Goal: Navigation & Orientation: Understand site structure

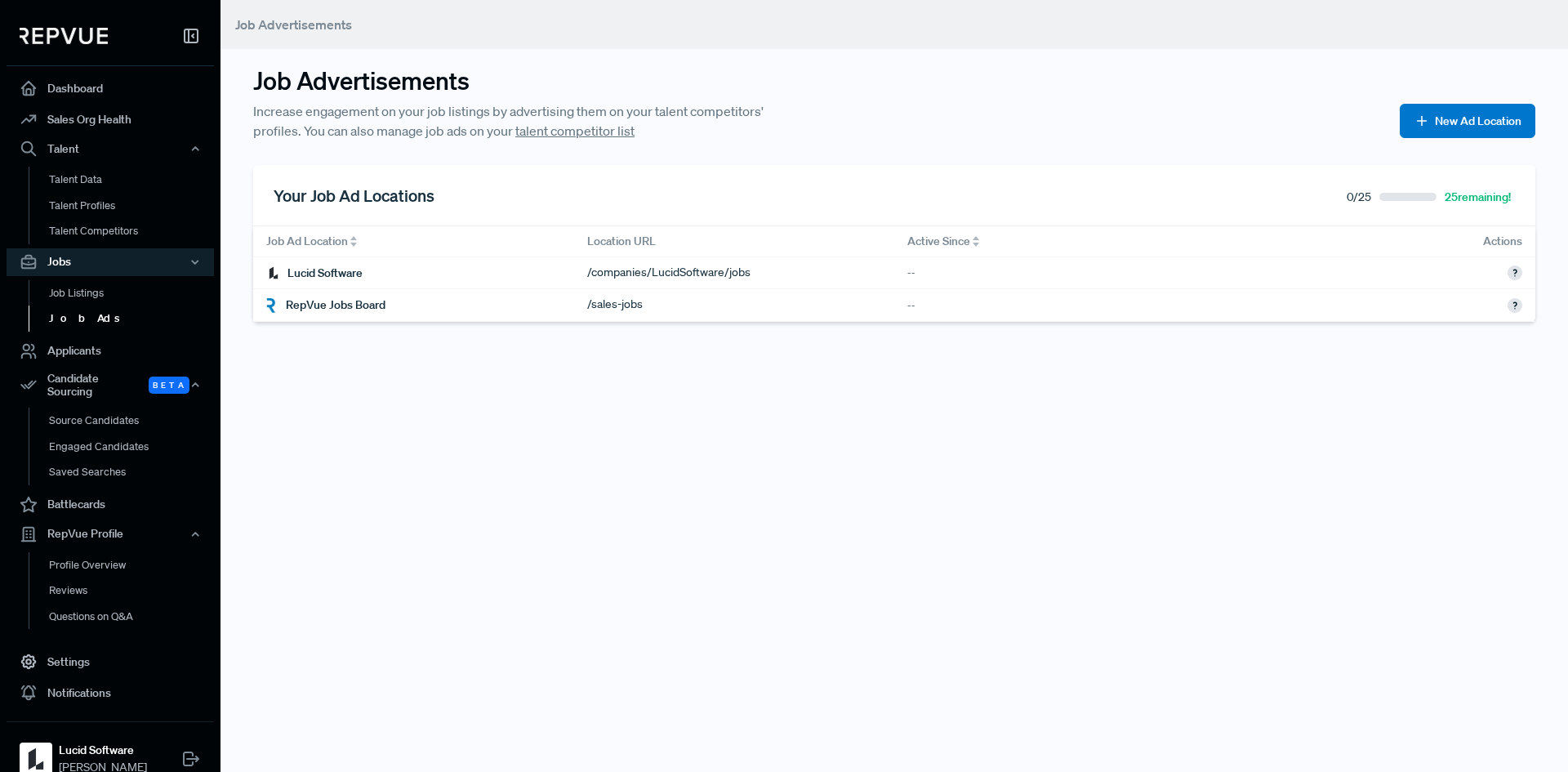
click at [107, 276] on div "Job Listings Job Ads" at bounding box center [110, 306] width 207 height 60
click at [104, 294] on link "Job Listings" at bounding box center [132, 293] width 207 height 26
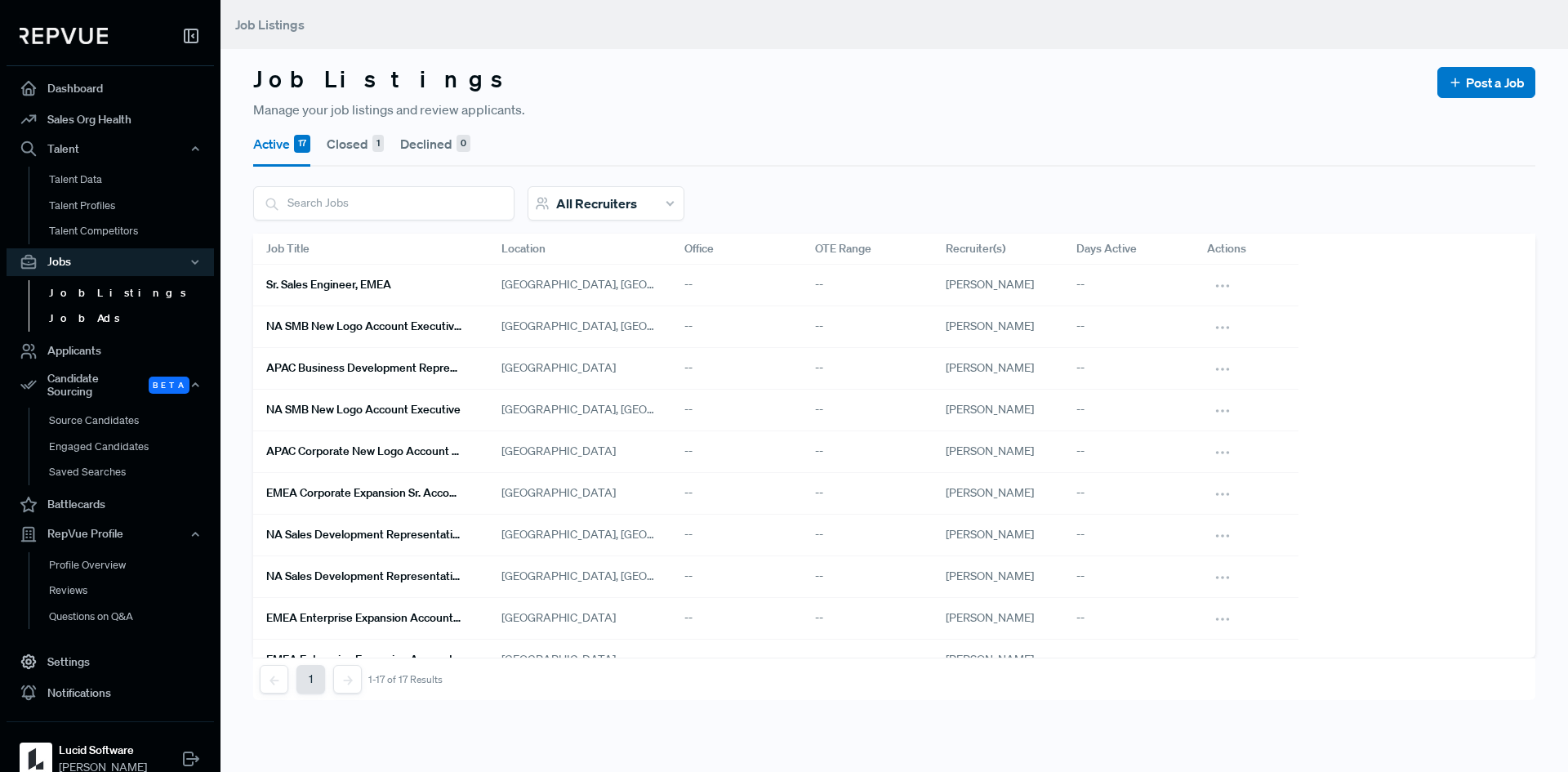
drag, startPoint x: 82, startPoint y: 310, endPoint x: 98, endPoint y: 312, distance: 16.1
click at [81, 310] on link "Job Ads" at bounding box center [132, 318] width 207 height 26
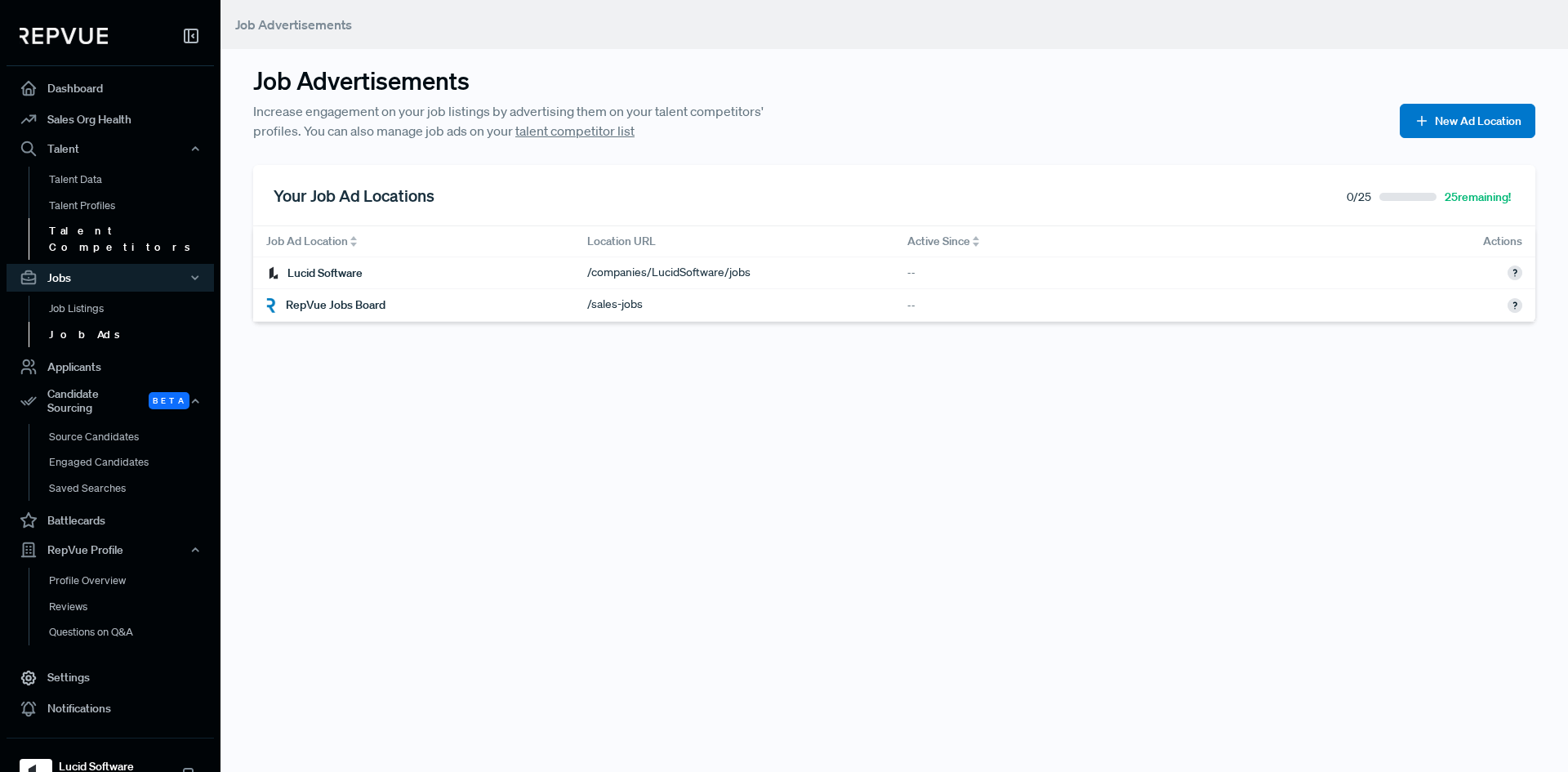
click at [125, 239] on link "Talent Competitors" at bounding box center [132, 239] width 207 height 42
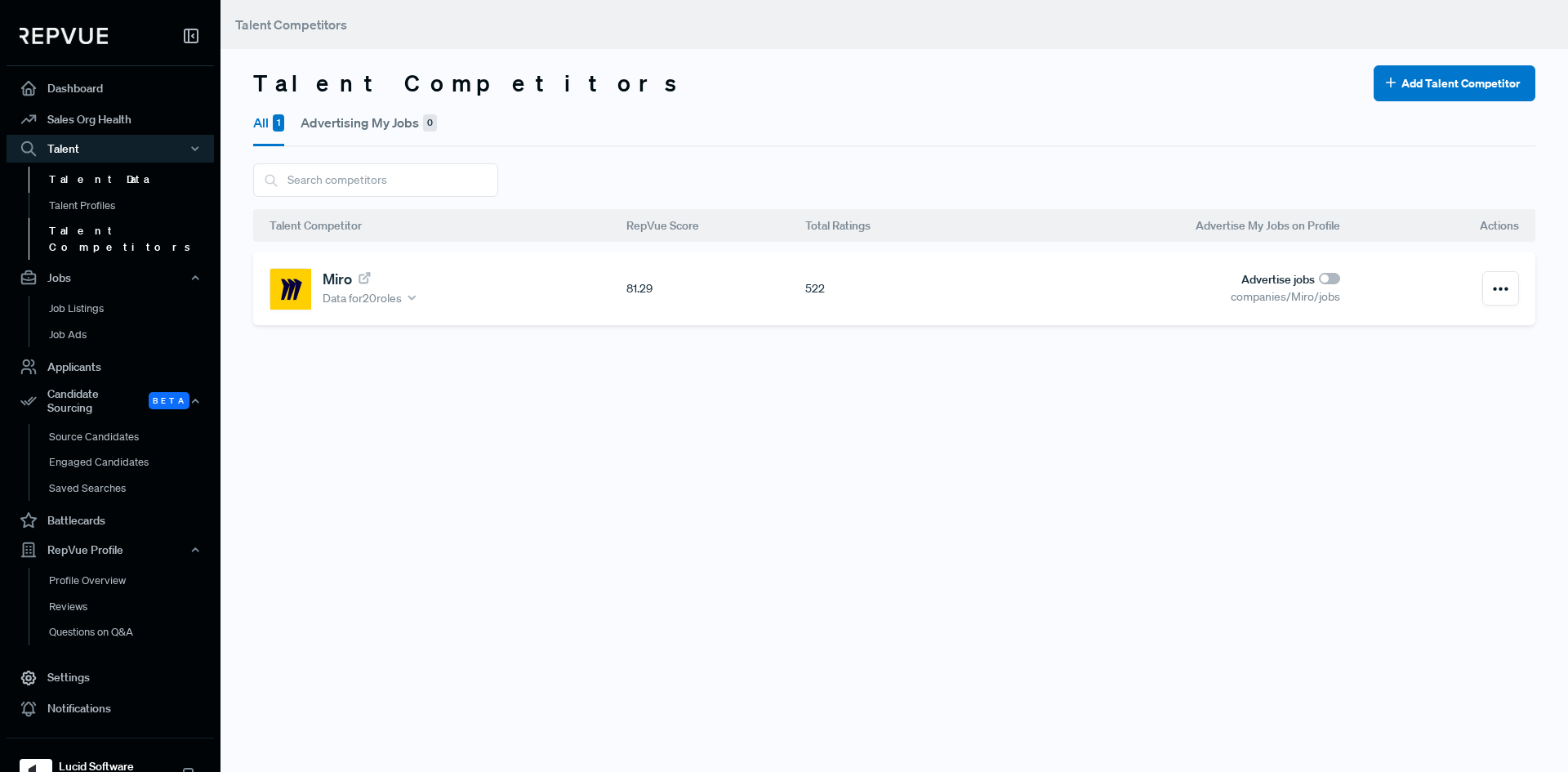
click at [76, 178] on link "Talent Data" at bounding box center [132, 179] width 207 height 26
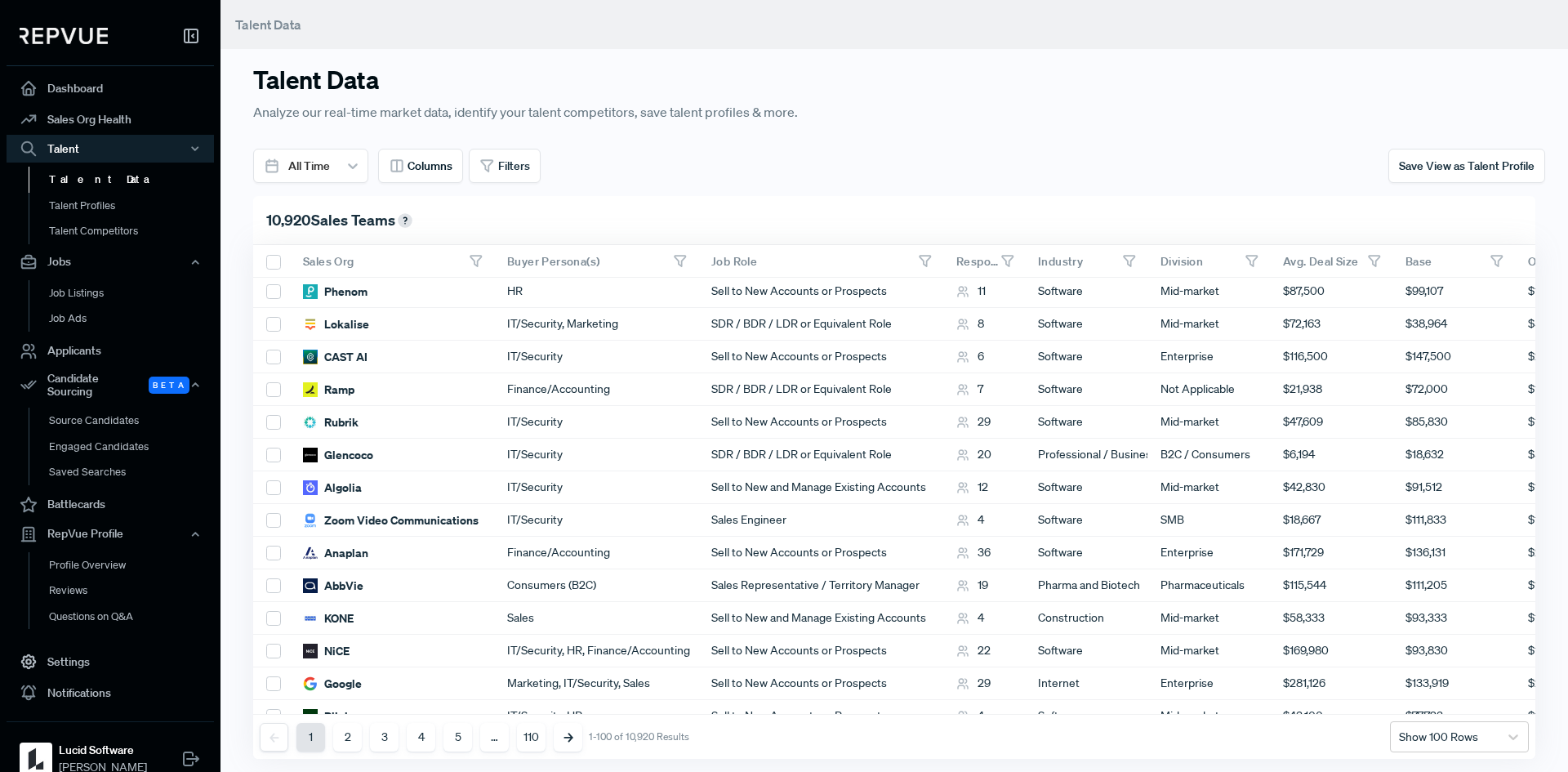
scroll to position [1062, 0]
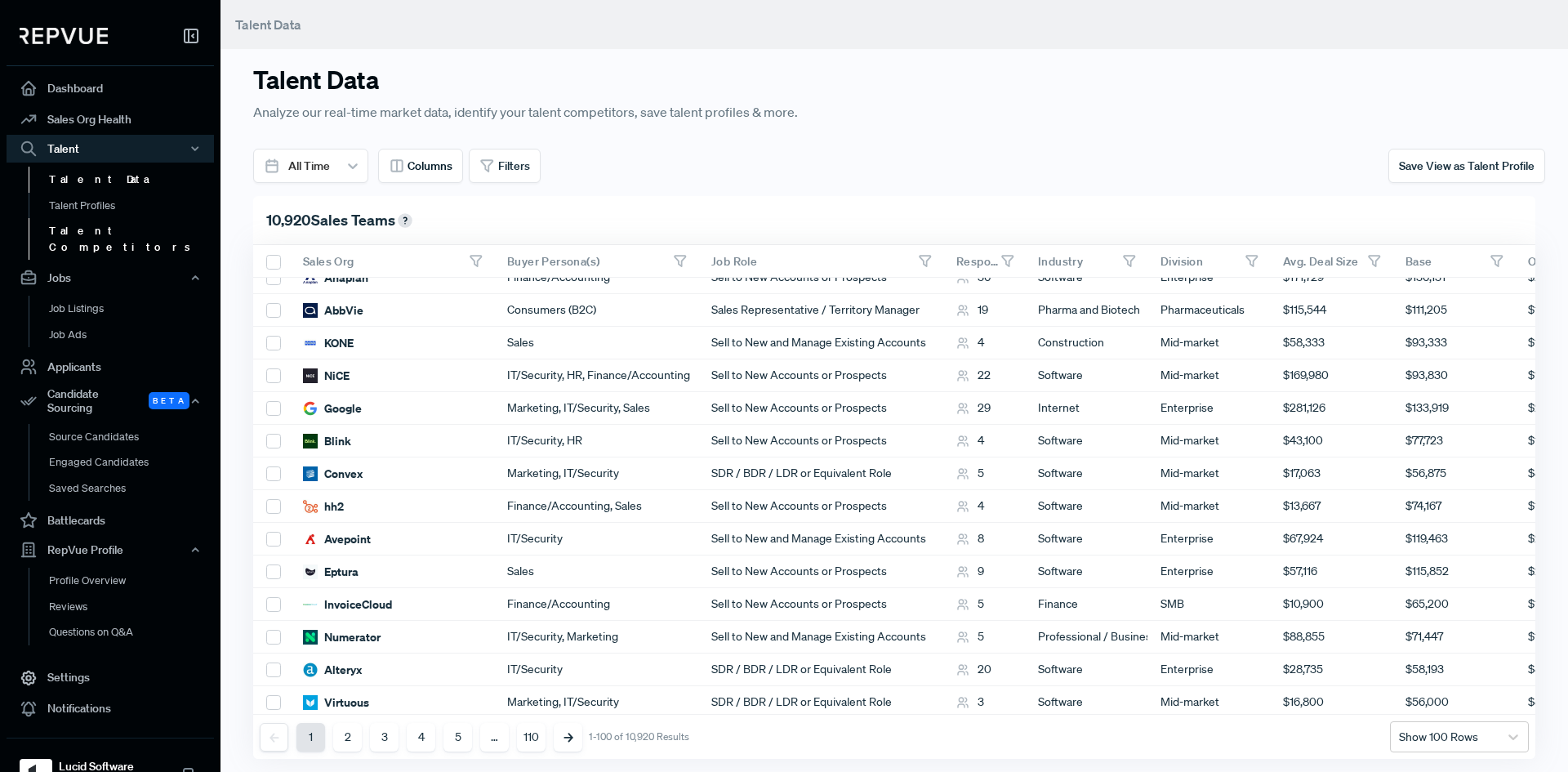
click at [91, 225] on link "Talent Competitors" at bounding box center [132, 239] width 207 height 42
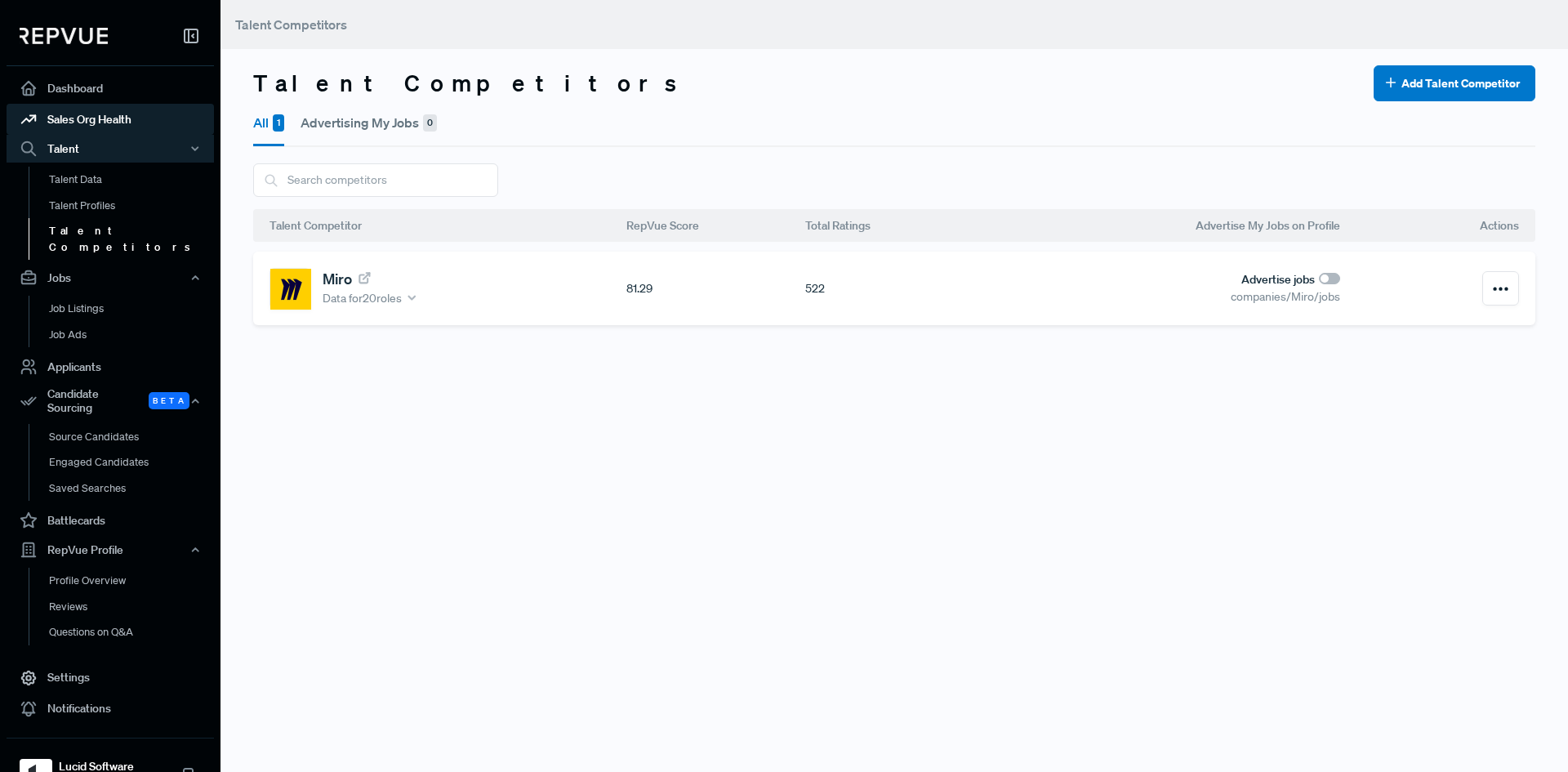
click at [75, 125] on link "Sales Org Health" at bounding box center [110, 119] width 207 height 31
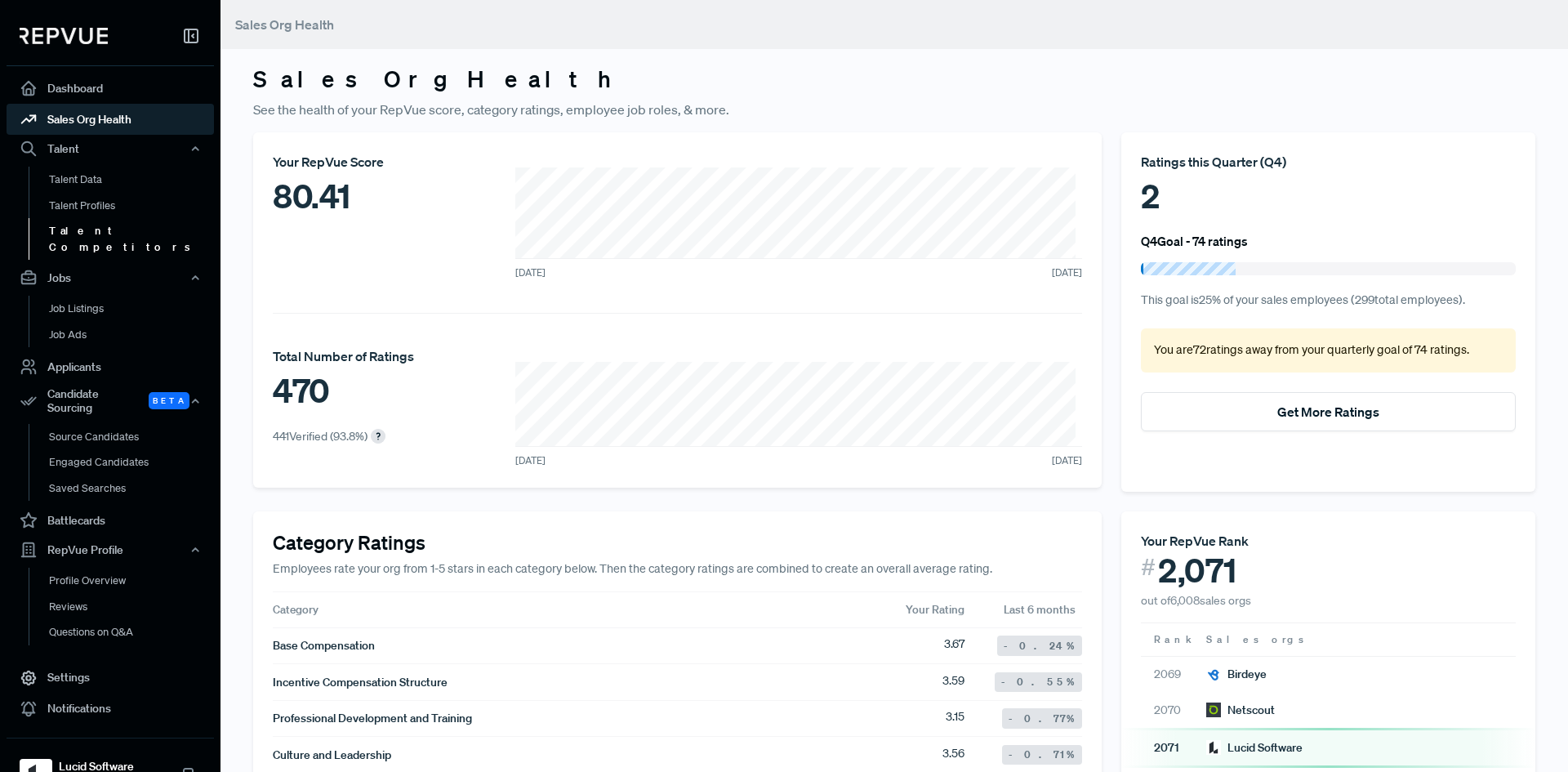
click at [113, 219] on link "Talent Competitors" at bounding box center [132, 239] width 207 height 42
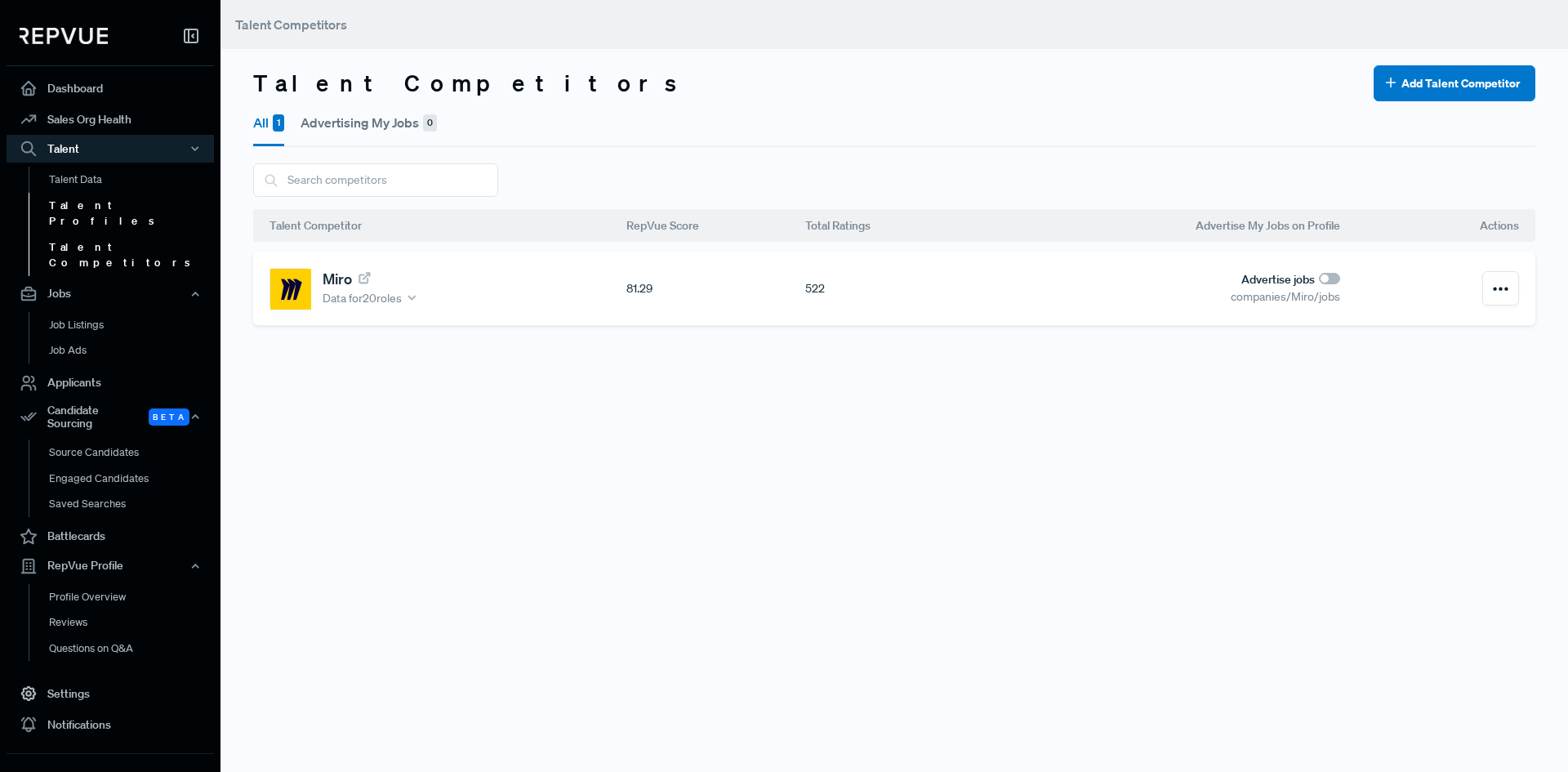
click at [93, 204] on link "Talent Profiles" at bounding box center [132, 214] width 207 height 42
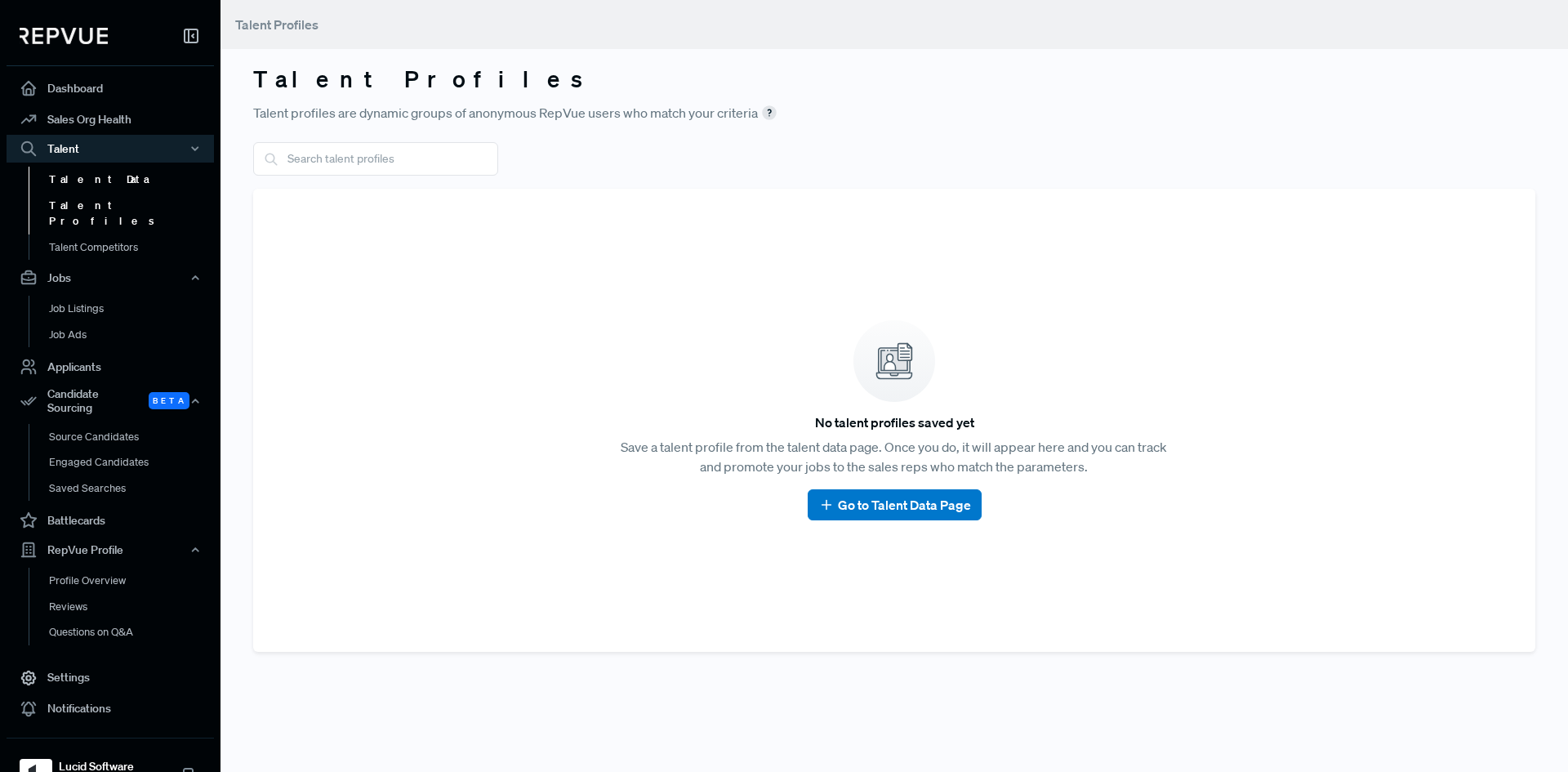
click at [92, 191] on link "Talent Data" at bounding box center [132, 179] width 207 height 26
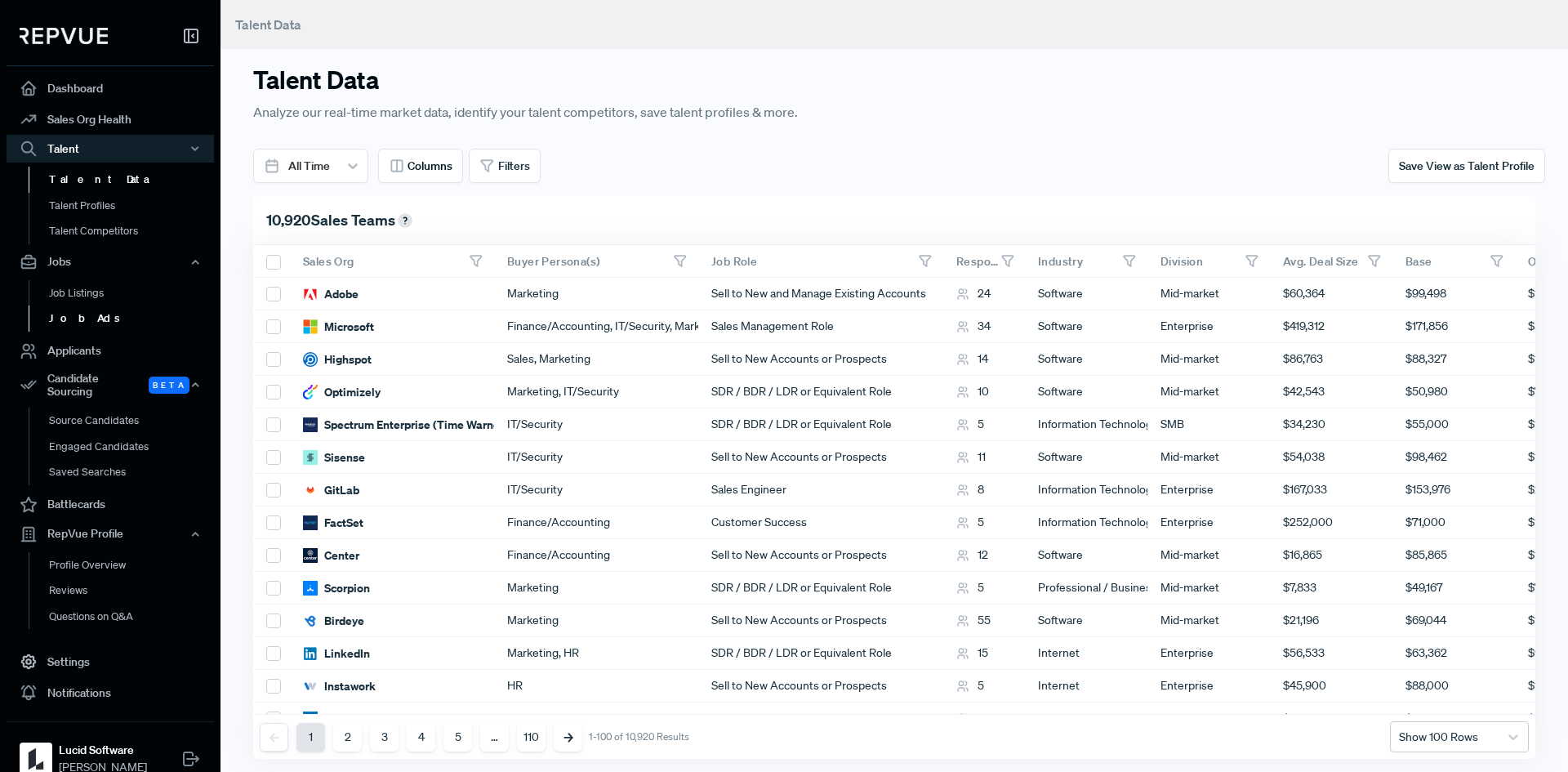
scroll to position [14, 0]
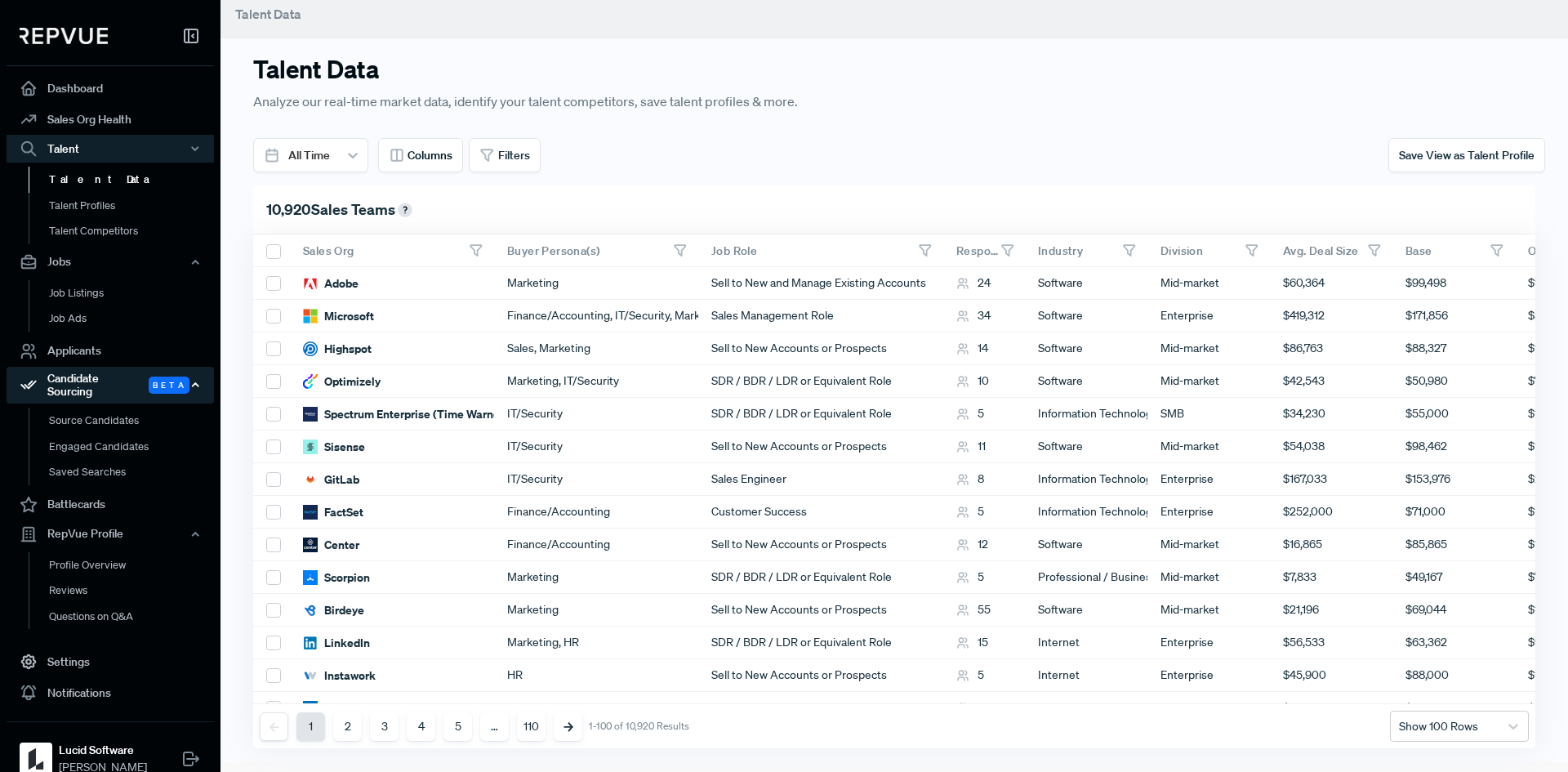
click at [85, 373] on div "Candidate Sourcing Beta" at bounding box center [110, 385] width 207 height 37
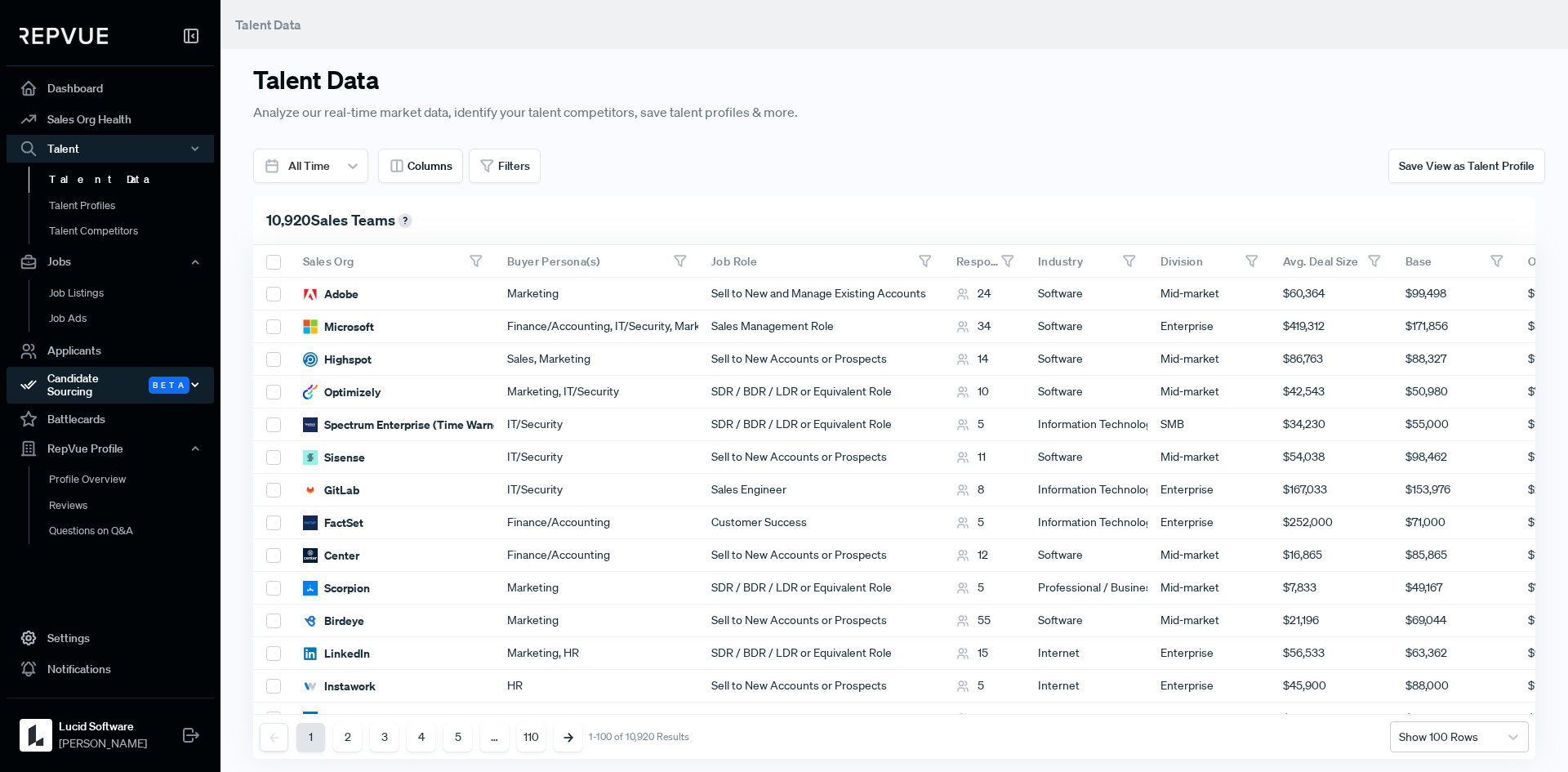
click at [87, 366] on div "Candidate Sourcing Beta" at bounding box center [110, 385] width 207 height 37
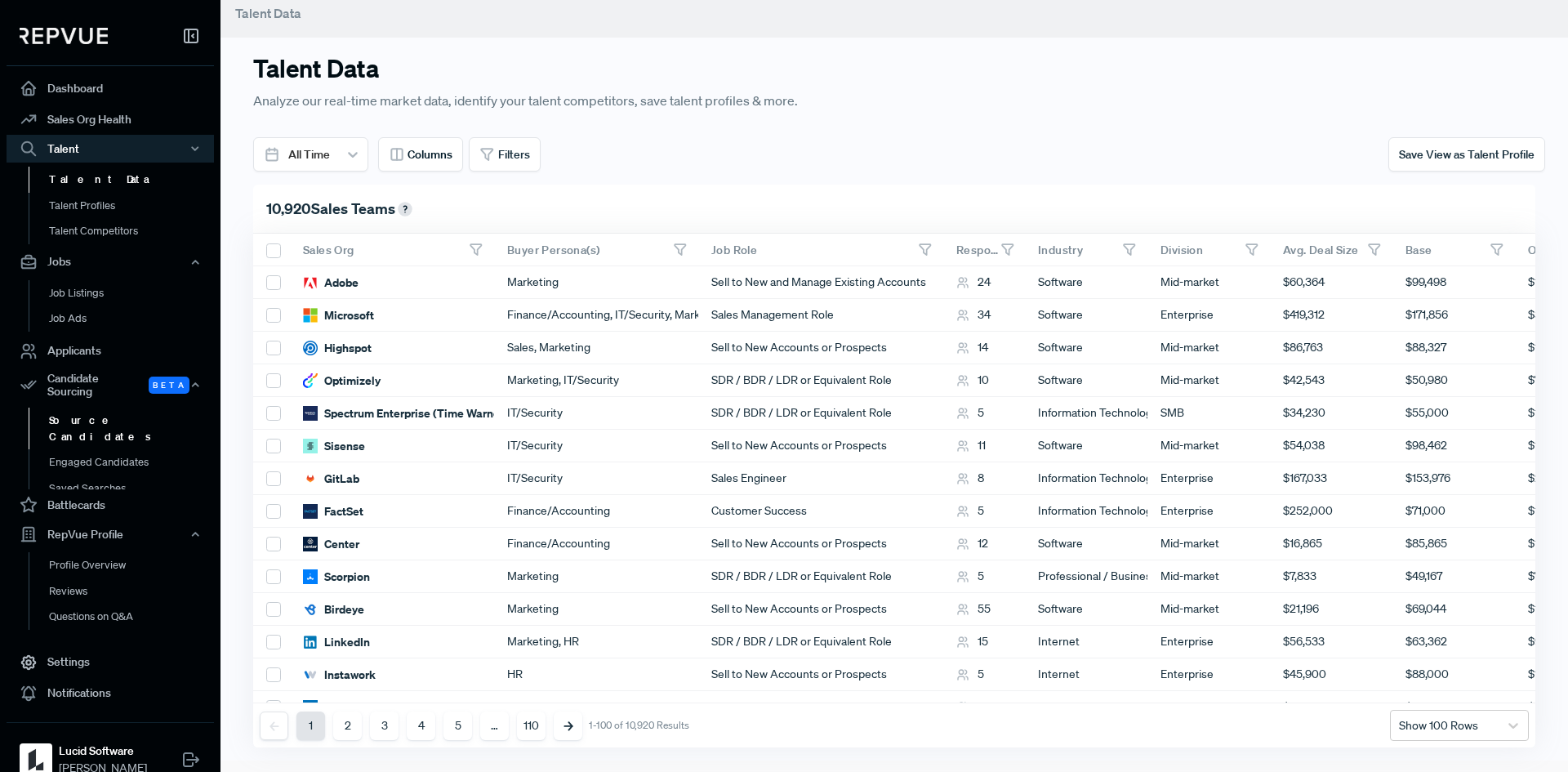
click at [95, 407] on link "Source Candidates" at bounding box center [132, 428] width 207 height 42
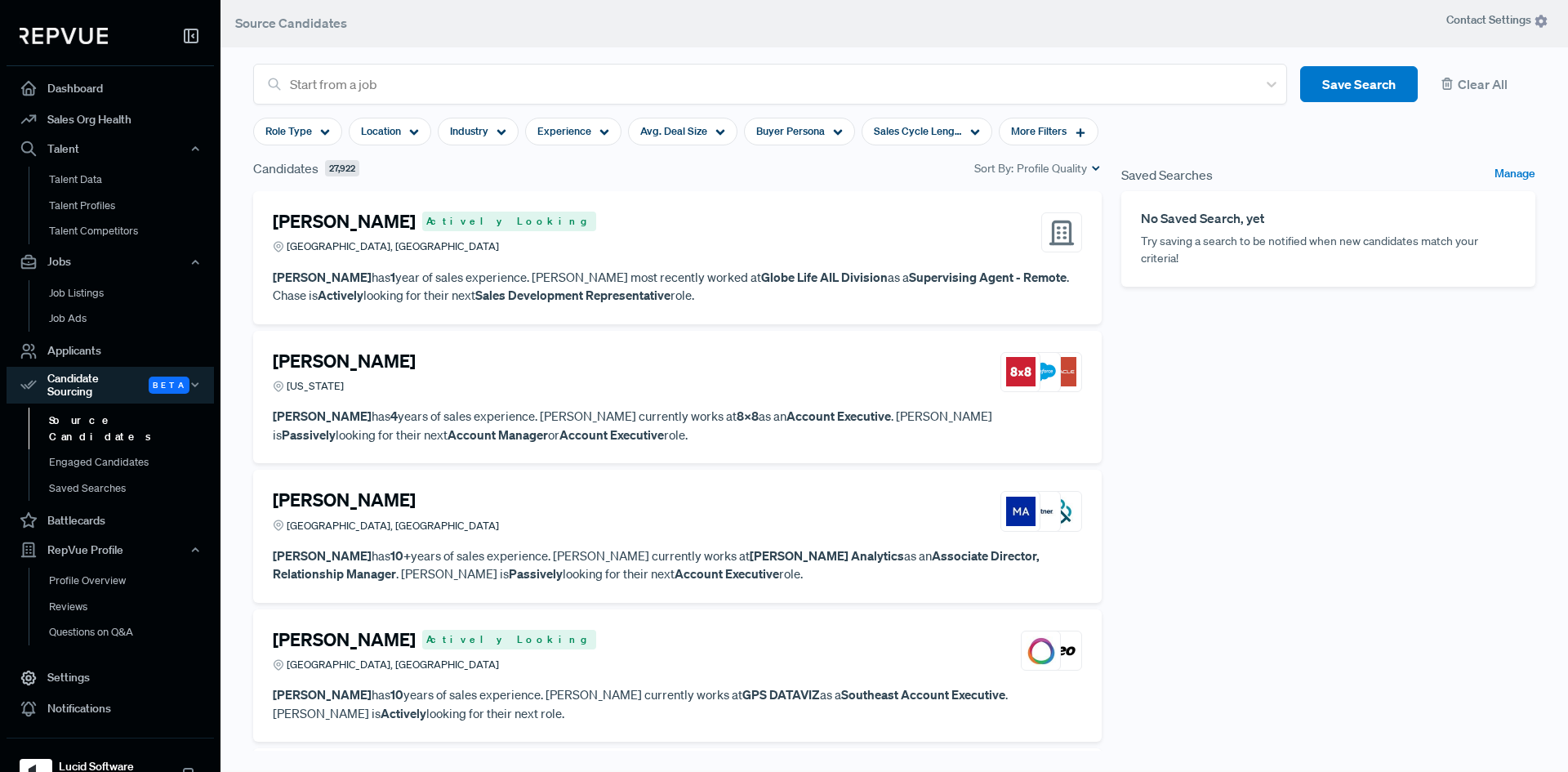
click at [114, 422] on link "Source Candidates" at bounding box center [132, 428] width 207 height 42
click at [105, 416] on link "Source Candidates" at bounding box center [132, 428] width 207 height 42
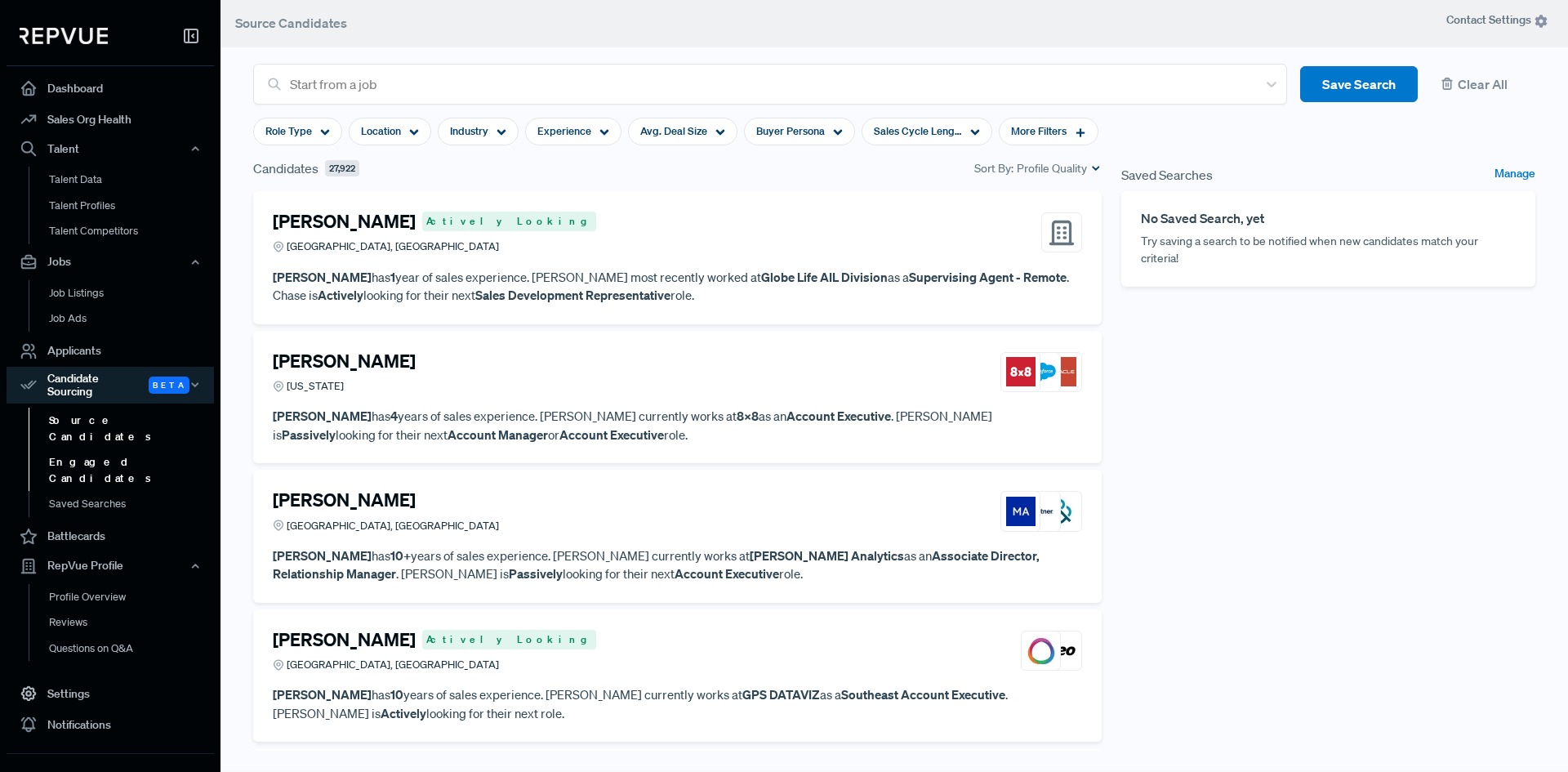
click at [117, 449] on link "Engaged Candidates" at bounding box center [132, 470] width 207 height 42
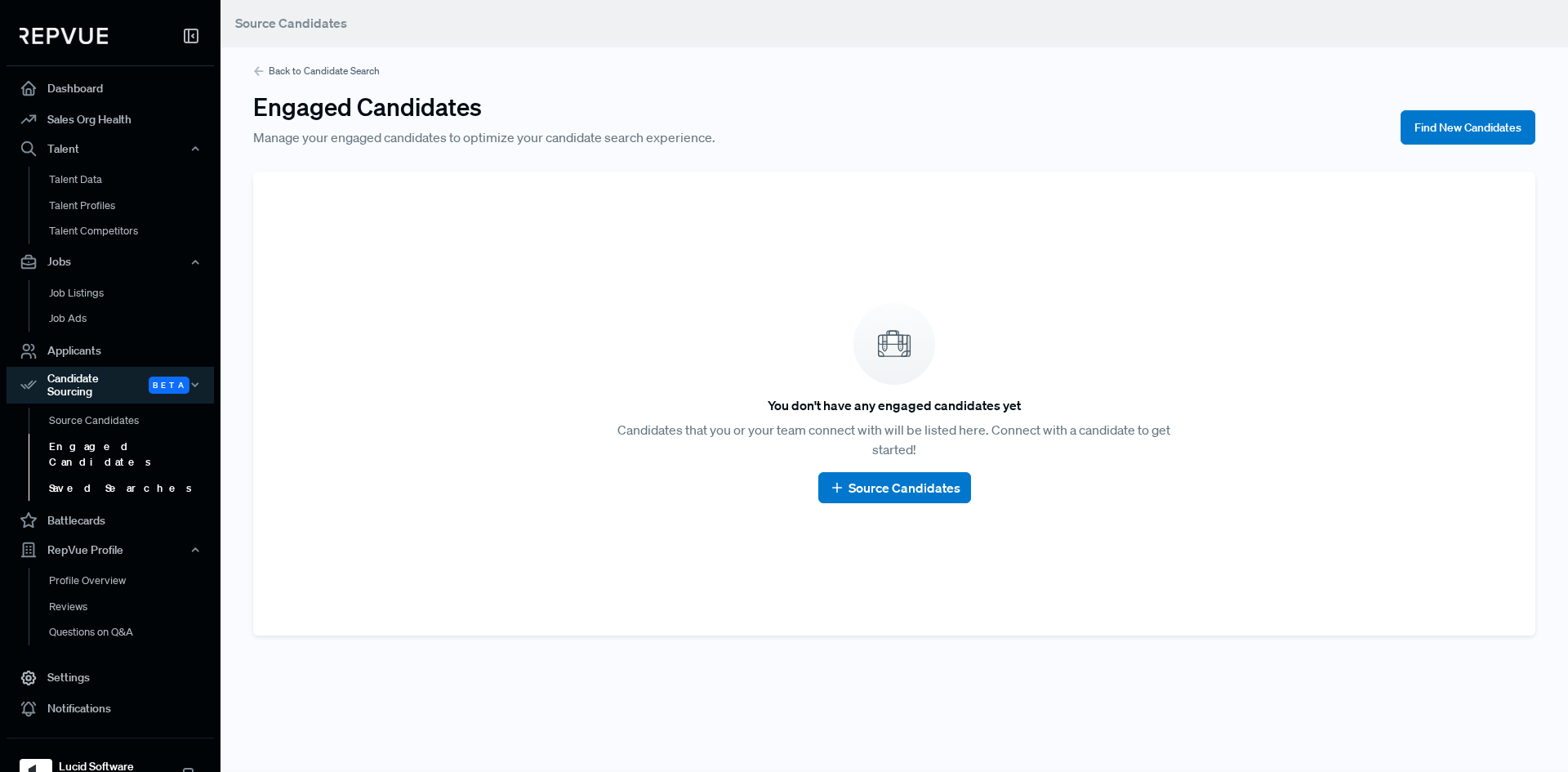
click at [108, 476] on link "Saved Searches" at bounding box center [132, 488] width 207 height 26
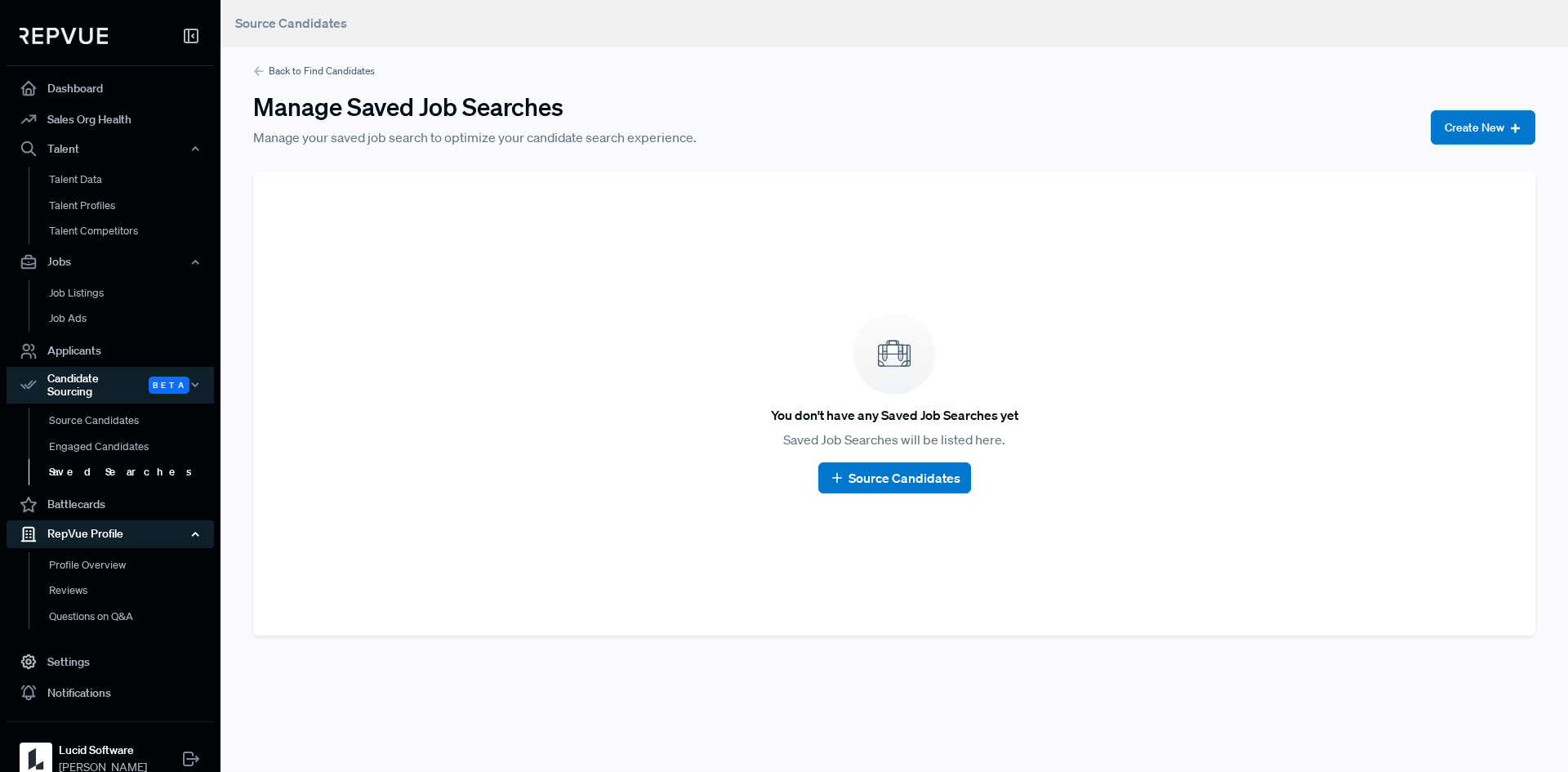
click at [105, 525] on div "RepVue Profile" at bounding box center [110, 534] width 207 height 28
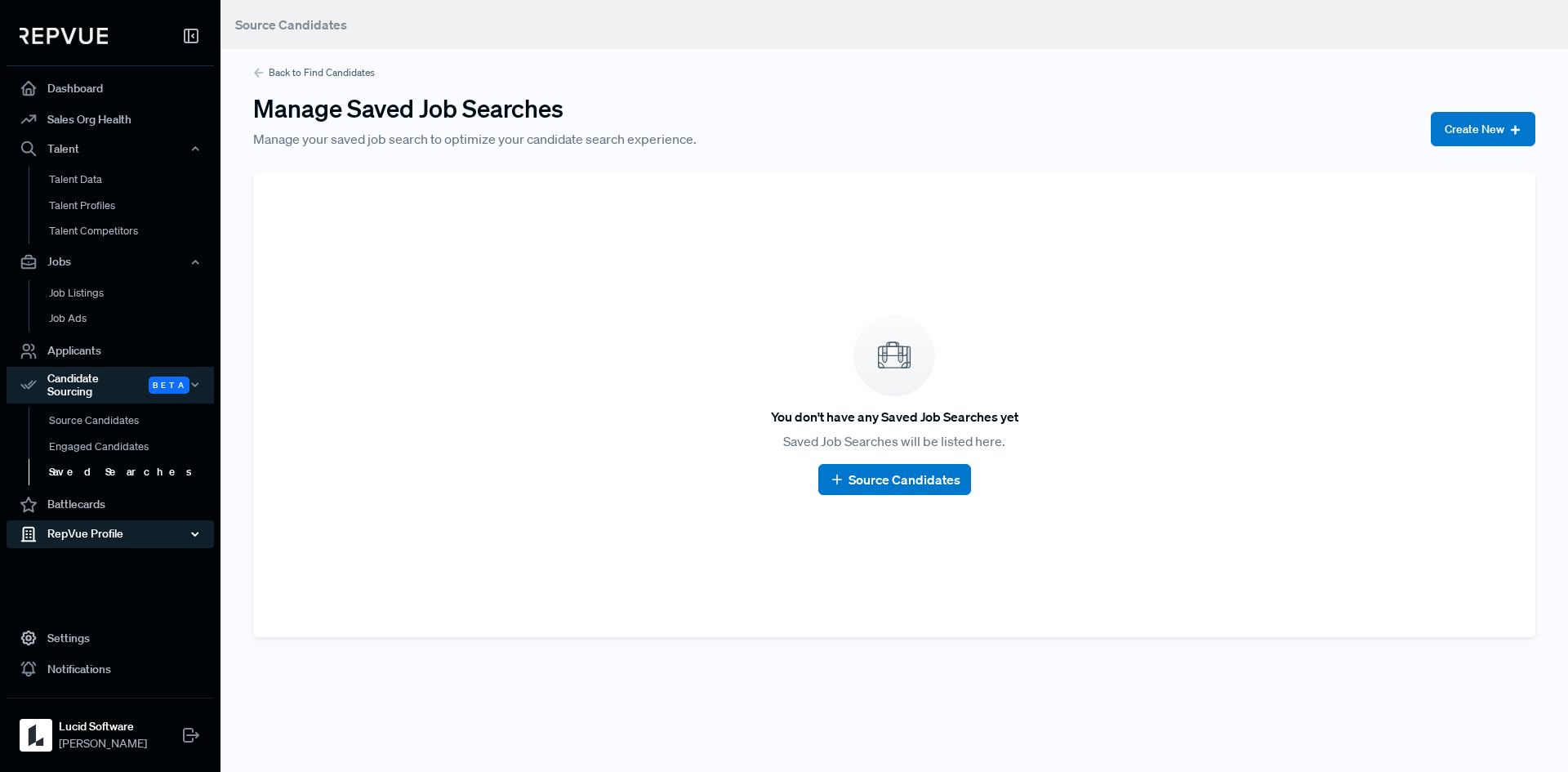
click at [103, 526] on div "RepVue Profile" at bounding box center [110, 534] width 207 height 28
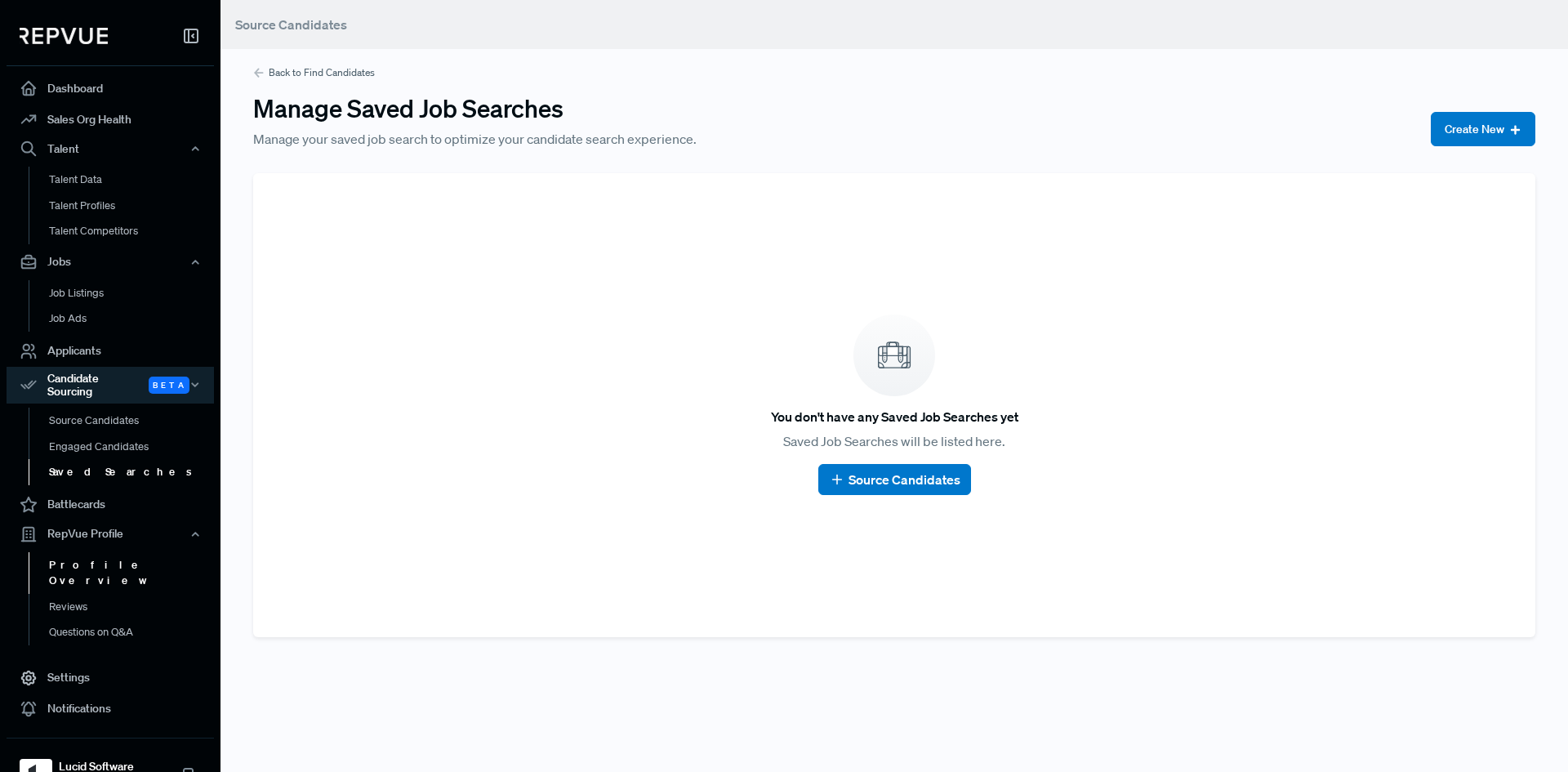
click at [100, 552] on link "Profile Overview" at bounding box center [132, 573] width 207 height 42
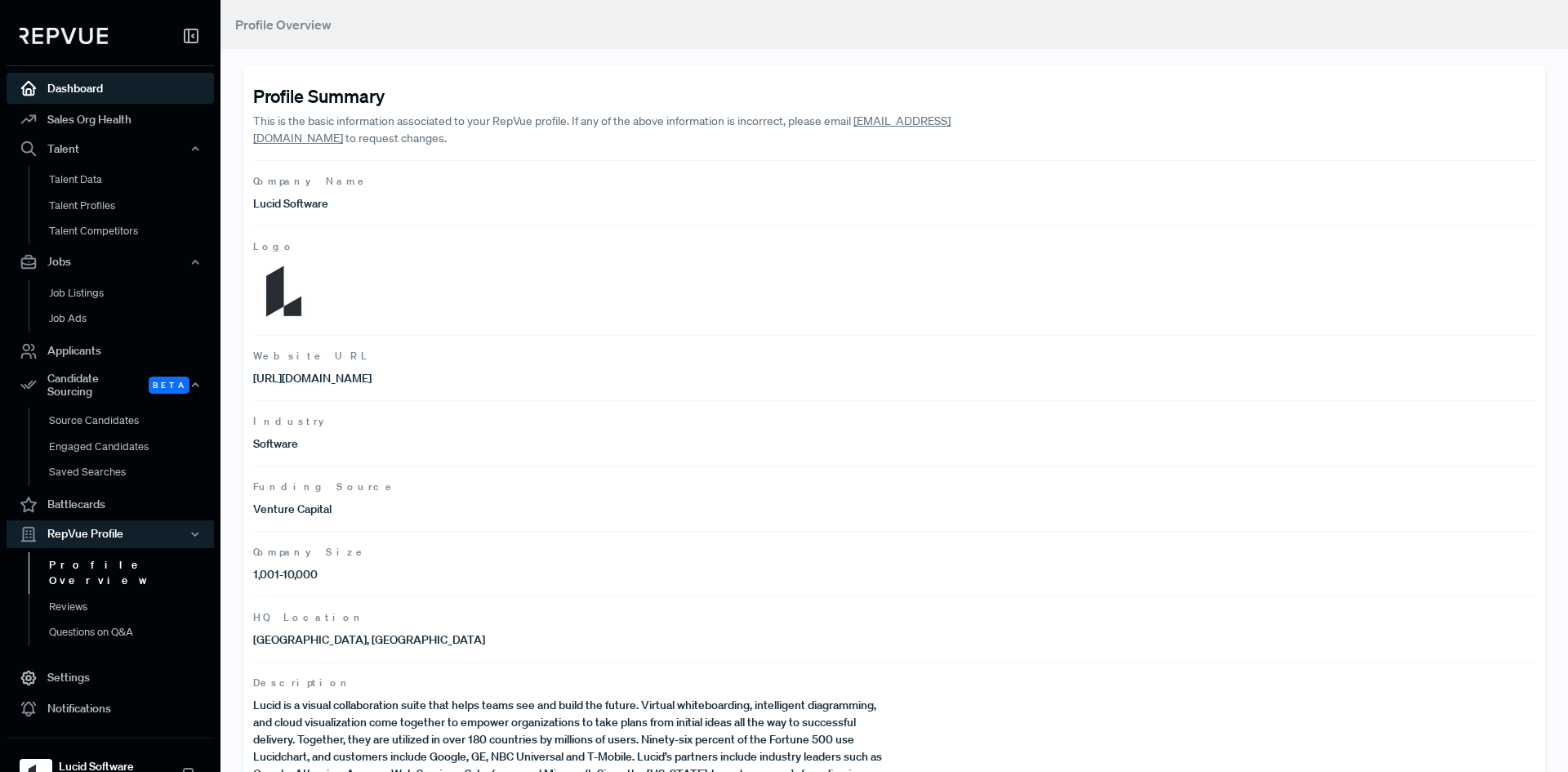
click at [115, 93] on link "Dashboard" at bounding box center [110, 88] width 207 height 31
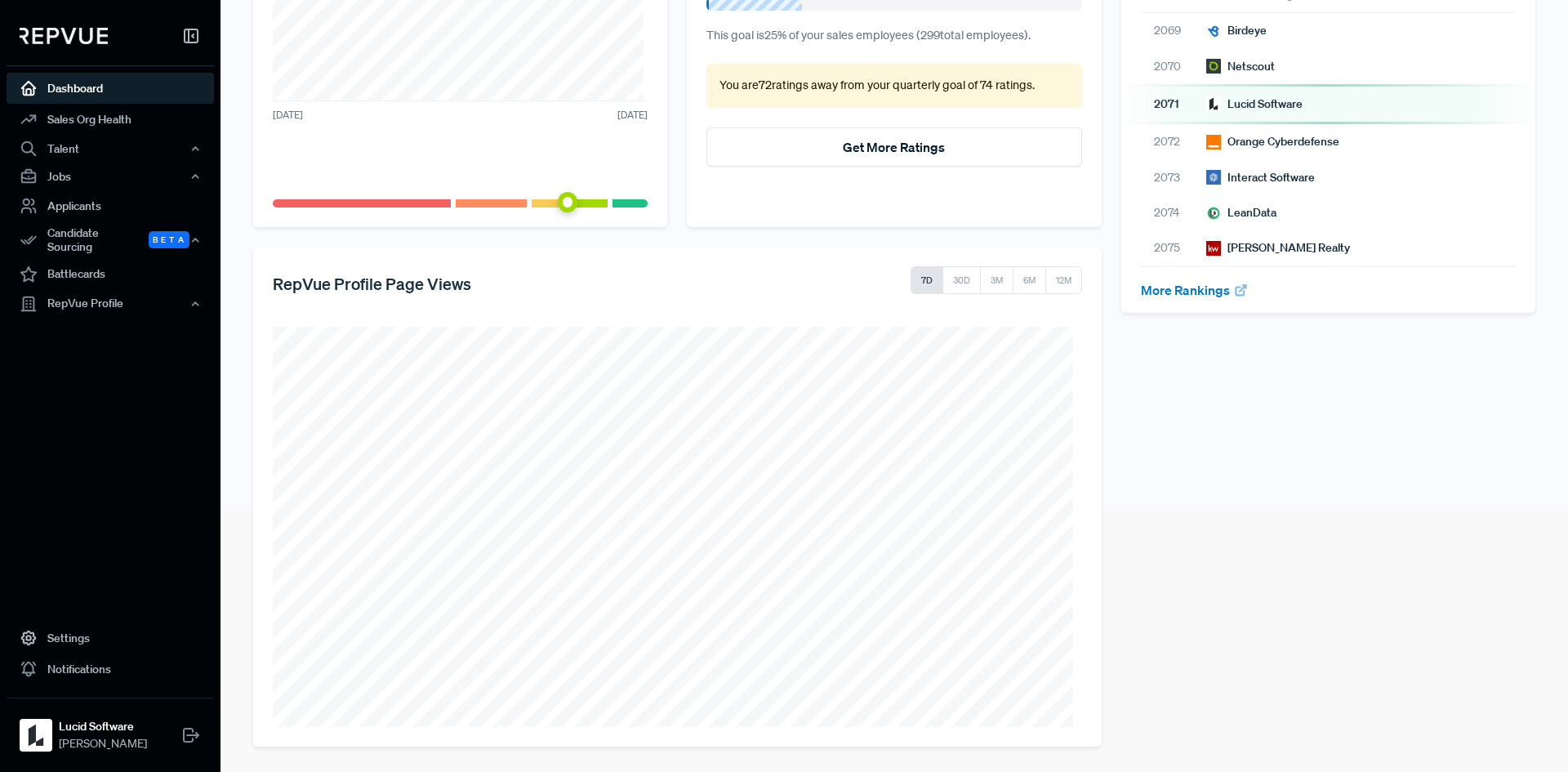
scroll to position [266, 0]
click at [78, 131] on link "Sales Org Health" at bounding box center [110, 119] width 207 height 31
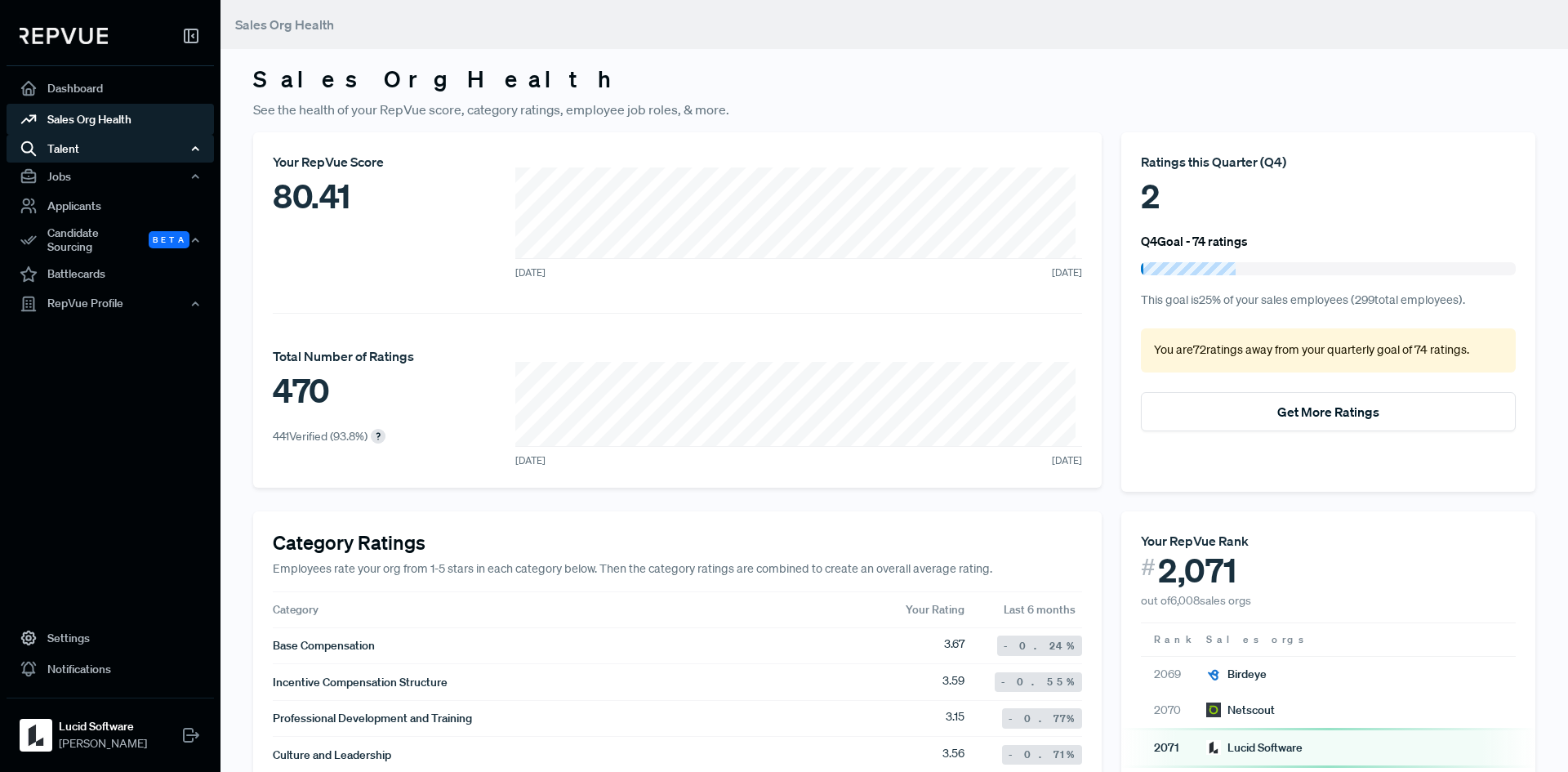
click at [103, 154] on div "Talent" at bounding box center [110, 148] width 207 height 28
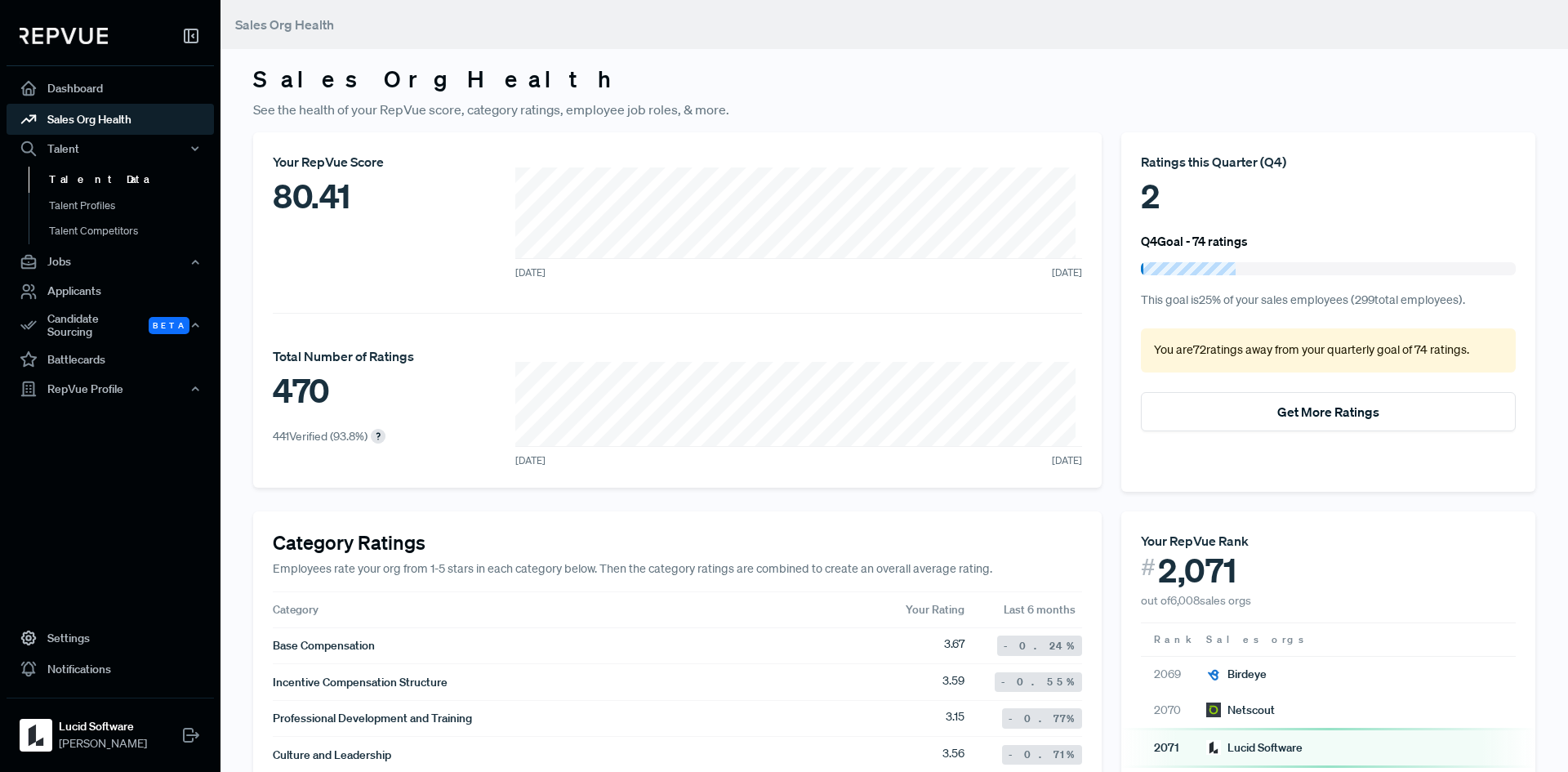
click at [100, 178] on link "Talent Data" at bounding box center [132, 179] width 207 height 26
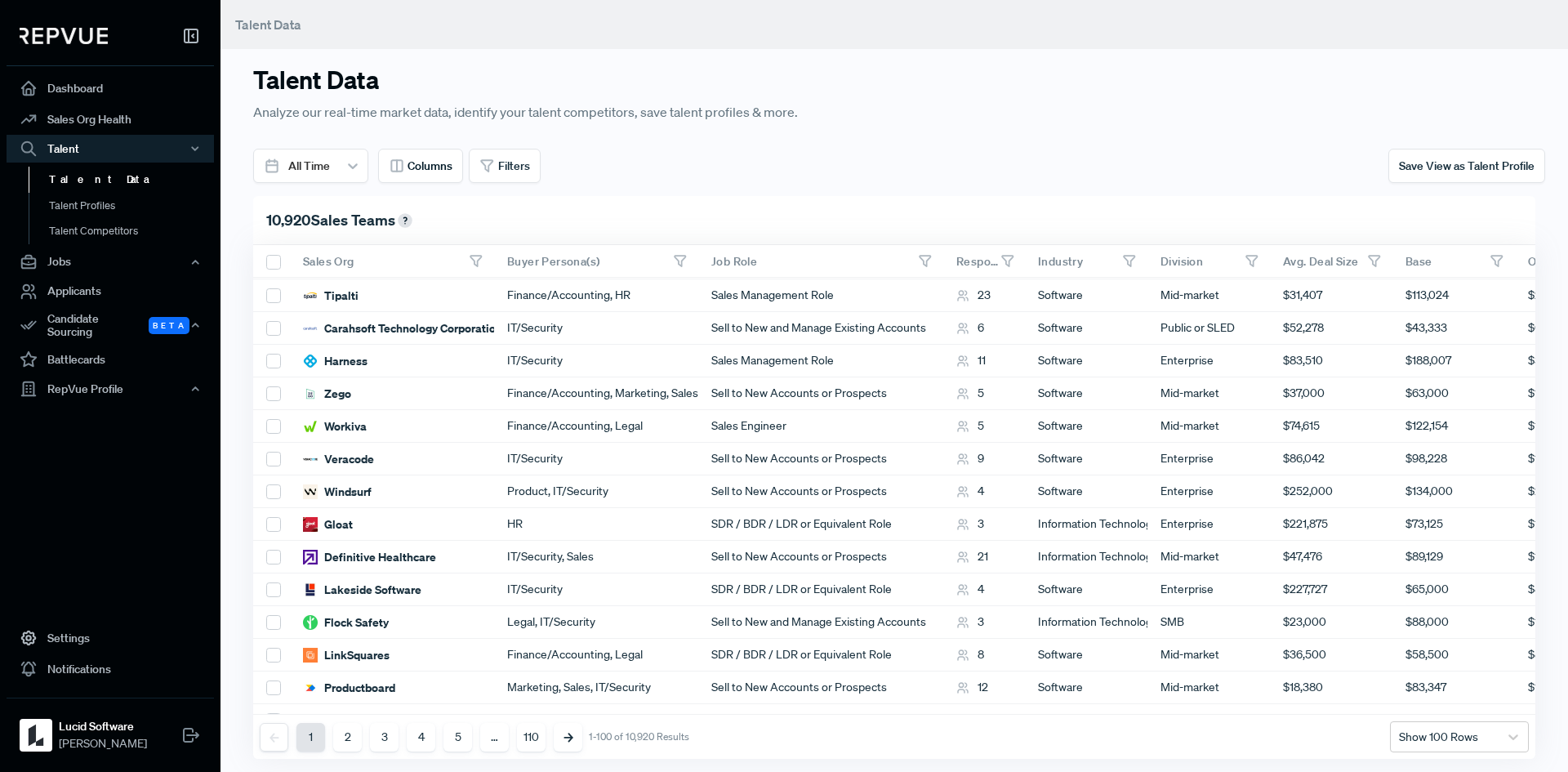
scroll to position [1879, 0]
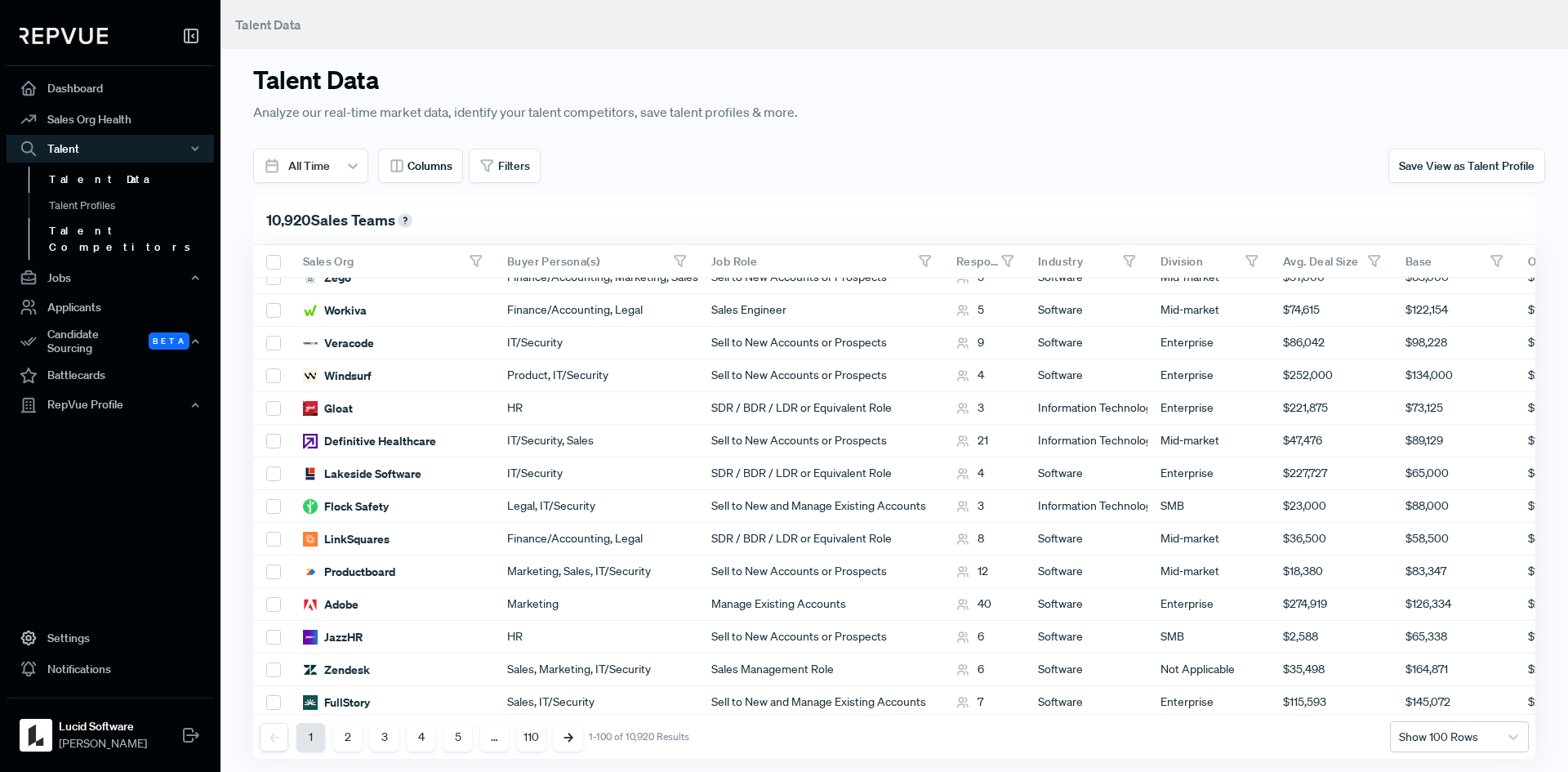
click at [96, 226] on link "Talent Competitors" at bounding box center [132, 239] width 207 height 42
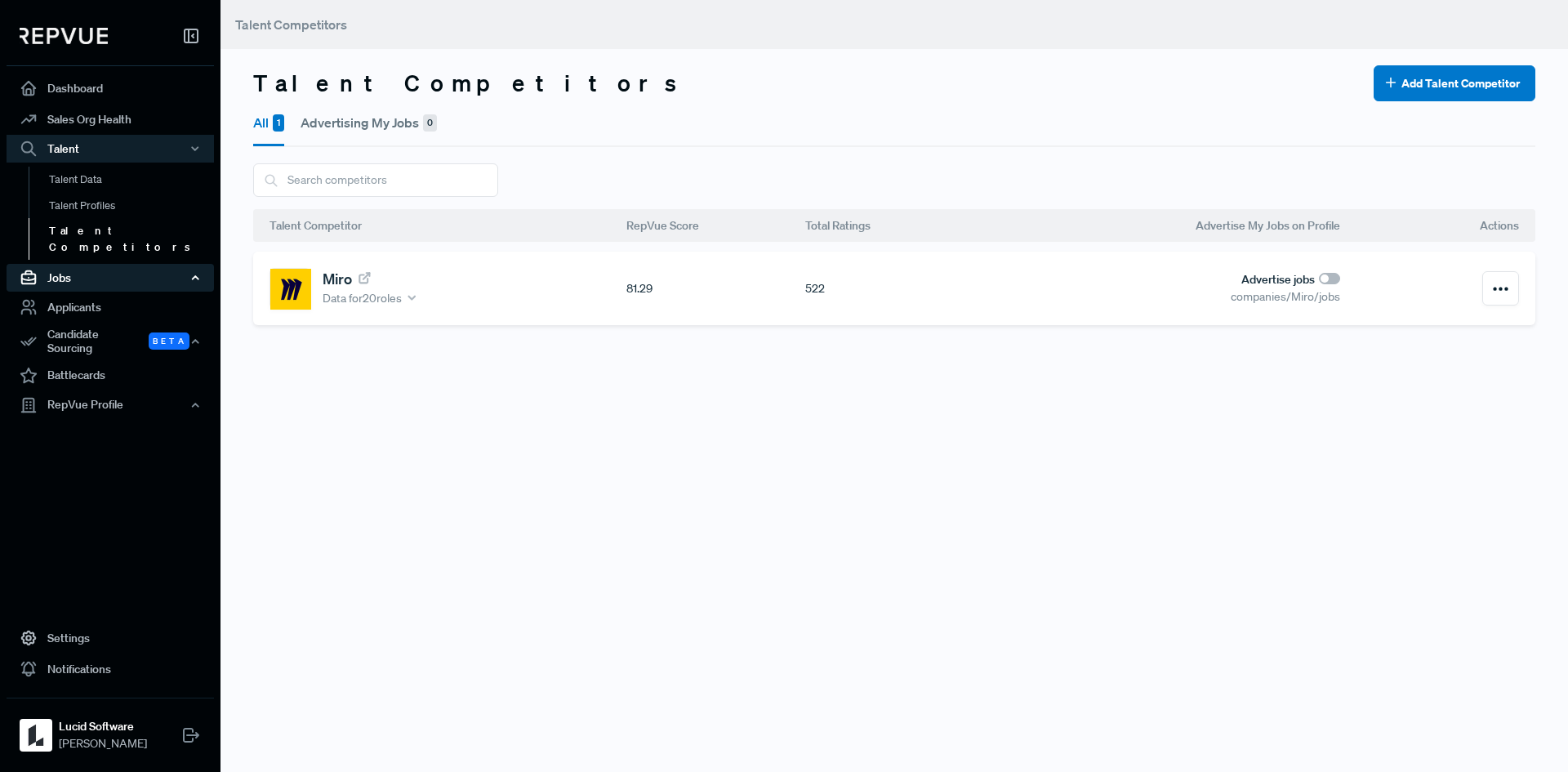
click at [191, 272] on icon "button" at bounding box center [195, 277] width 12 height 12
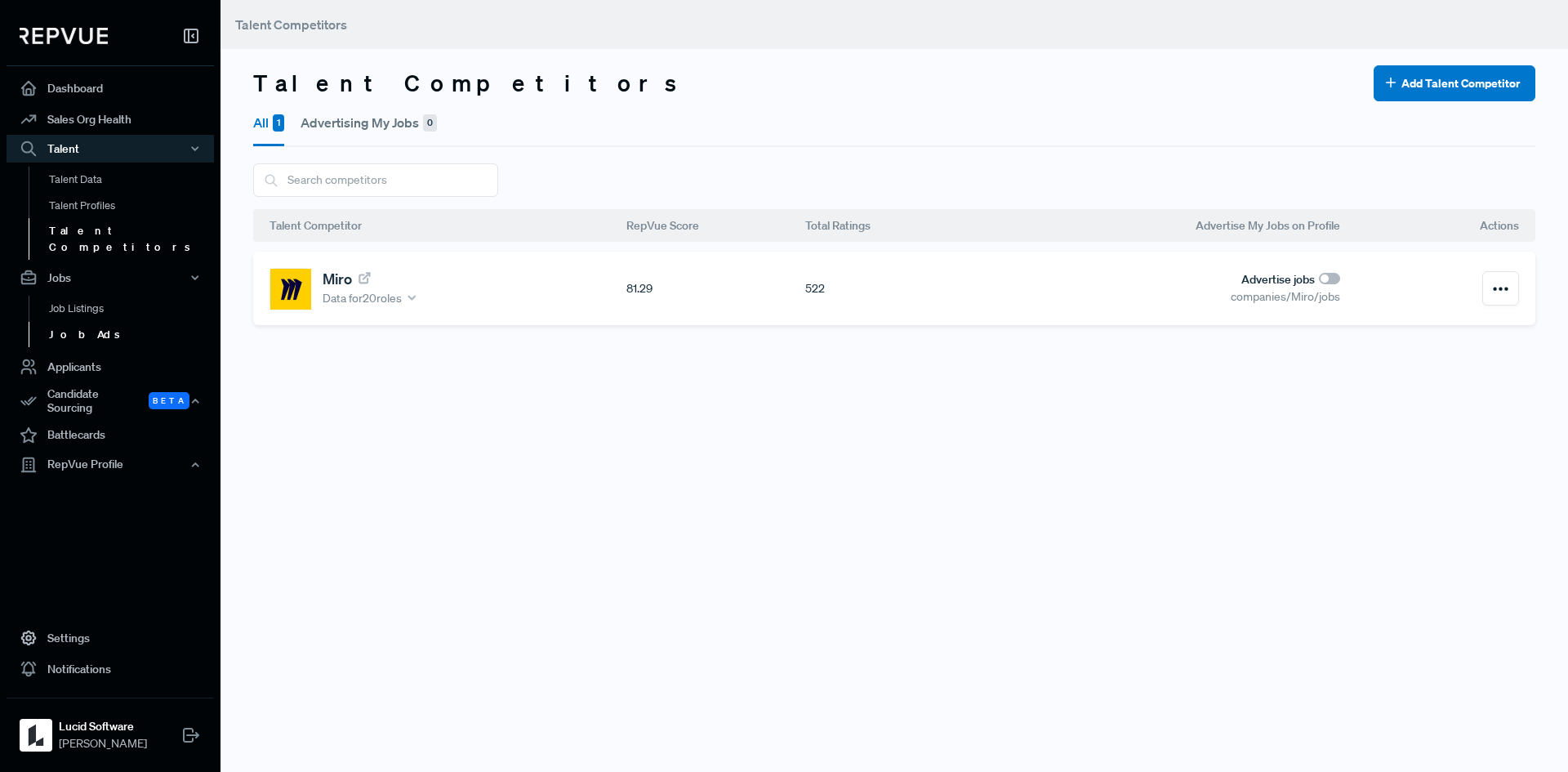
click at [95, 322] on link "Job Ads" at bounding box center [132, 335] width 207 height 26
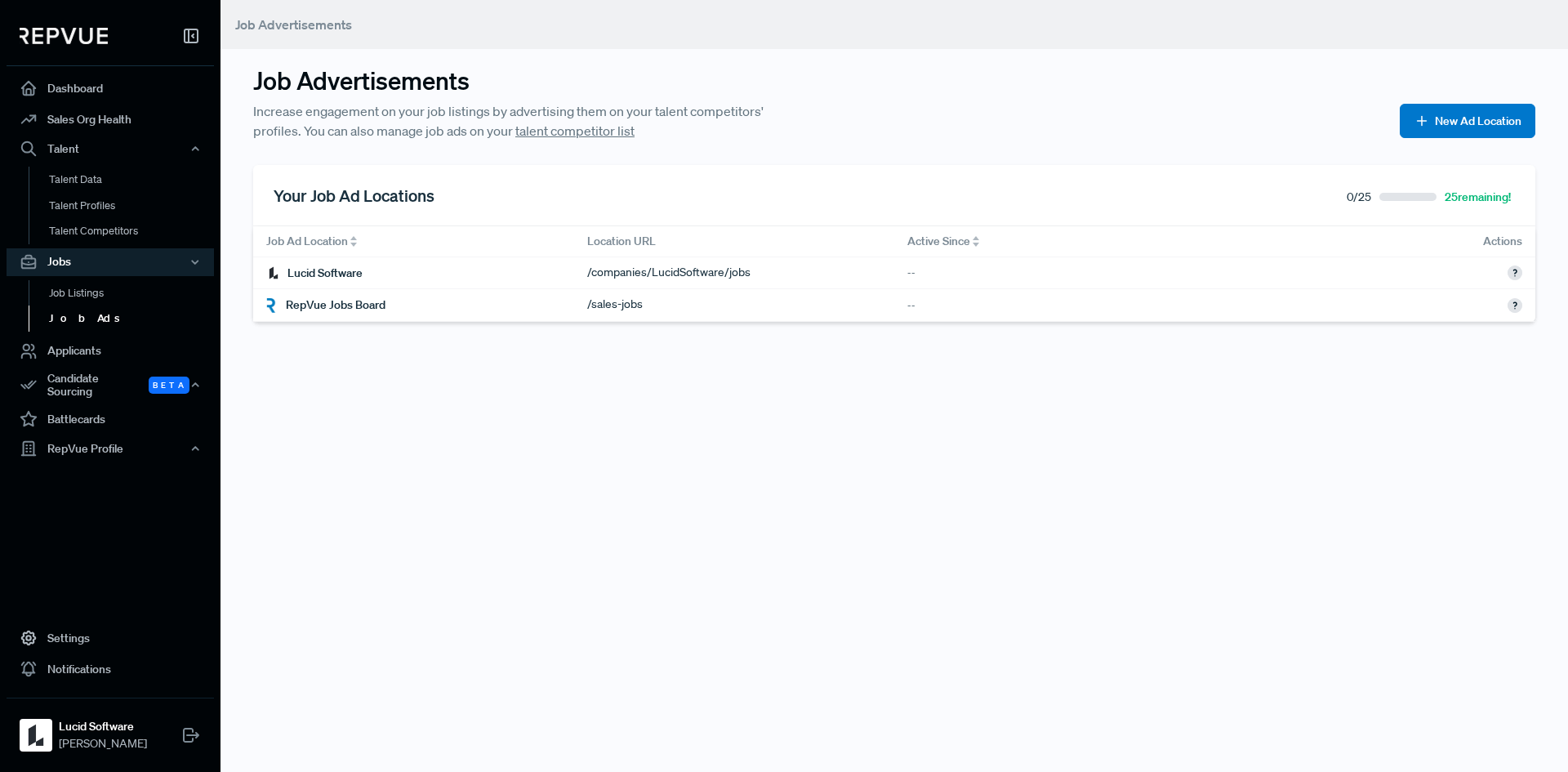
click at [79, 318] on link "Job Ads" at bounding box center [132, 318] width 207 height 26
click at [97, 293] on link "Job Listings" at bounding box center [132, 293] width 207 height 26
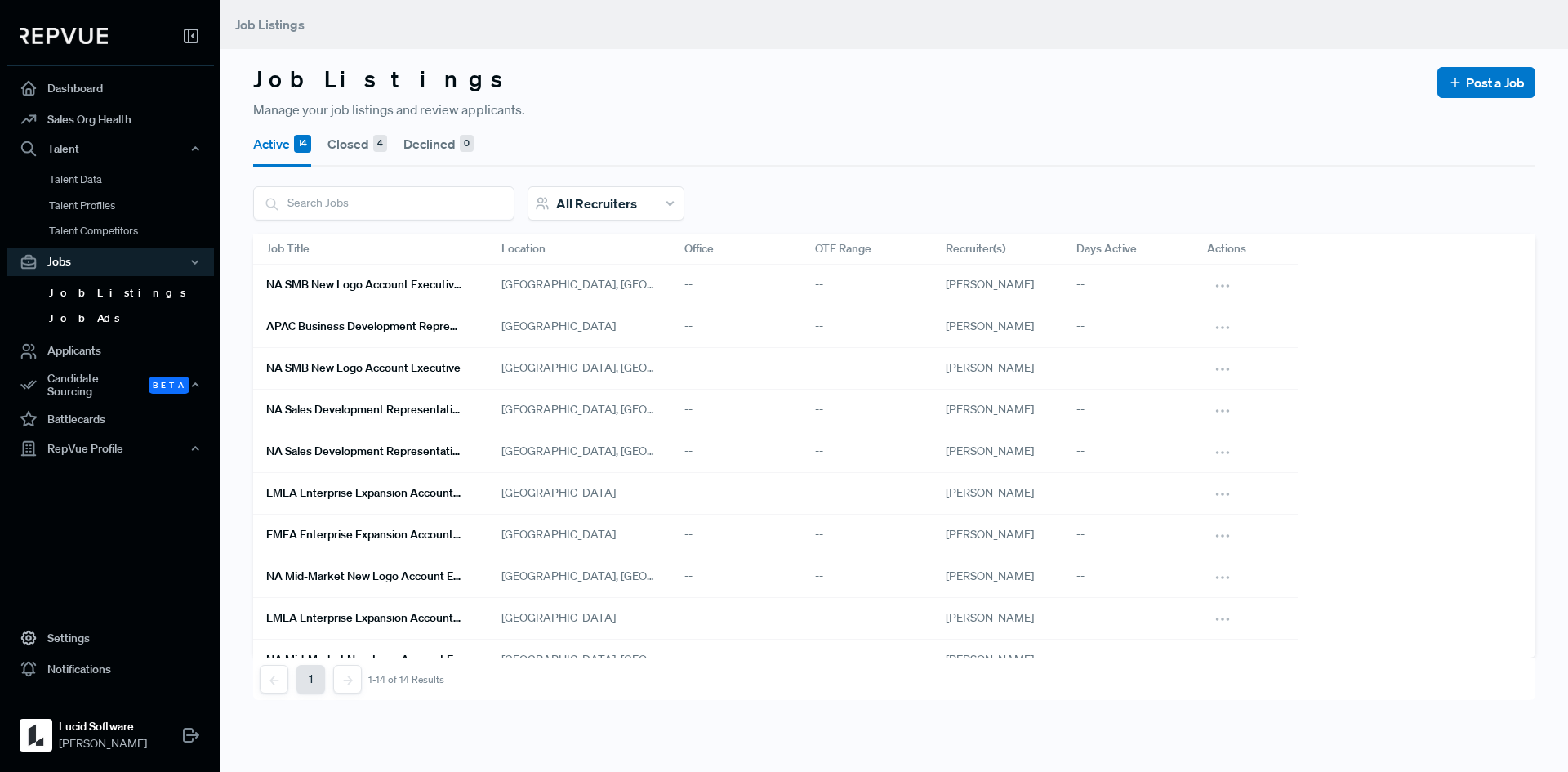
click at [75, 307] on link "Job Ads" at bounding box center [132, 318] width 207 height 26
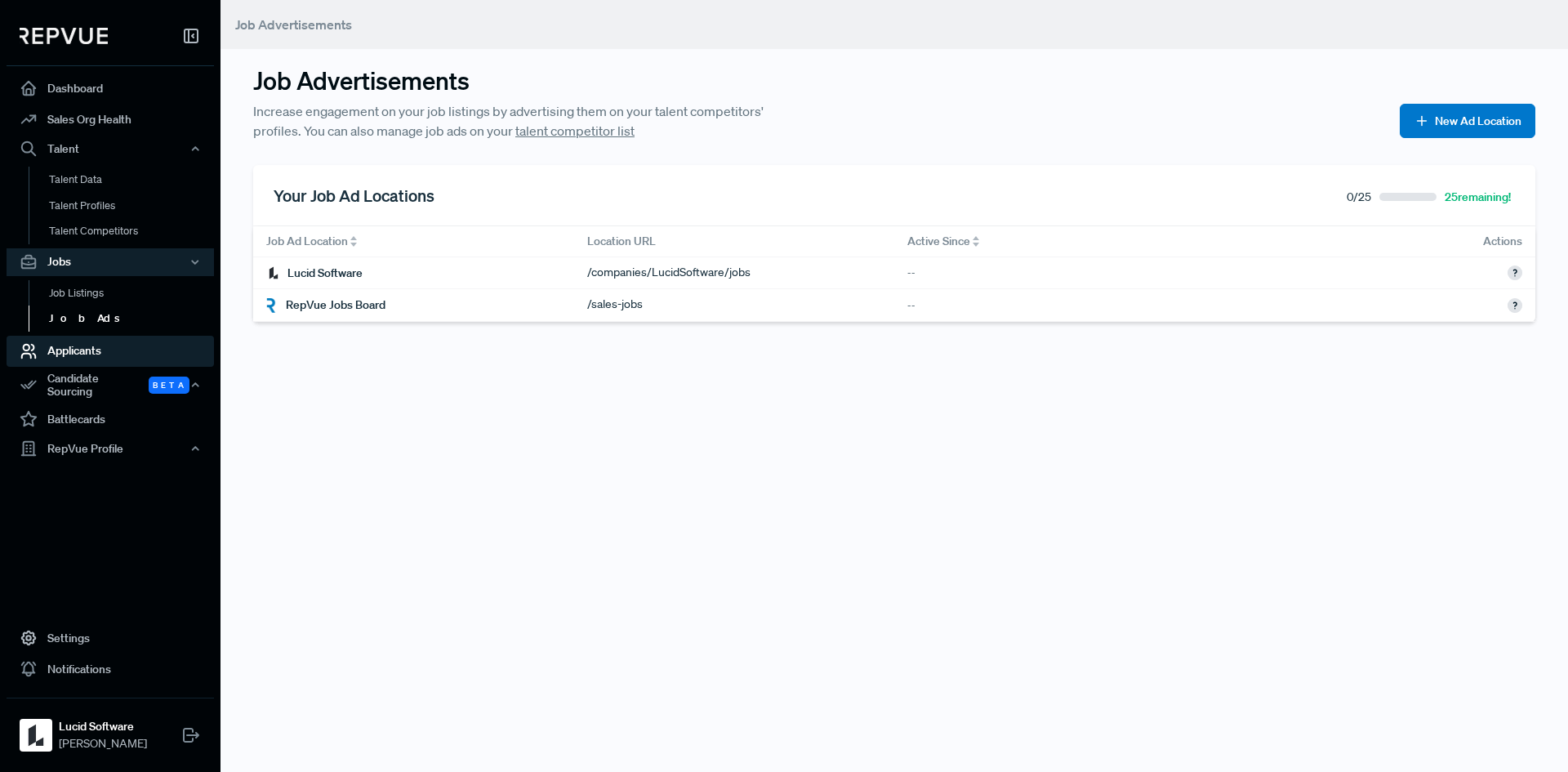
click at [79, 344] on link "Applicants" at bounding box center [110, 351] width 207 height 31
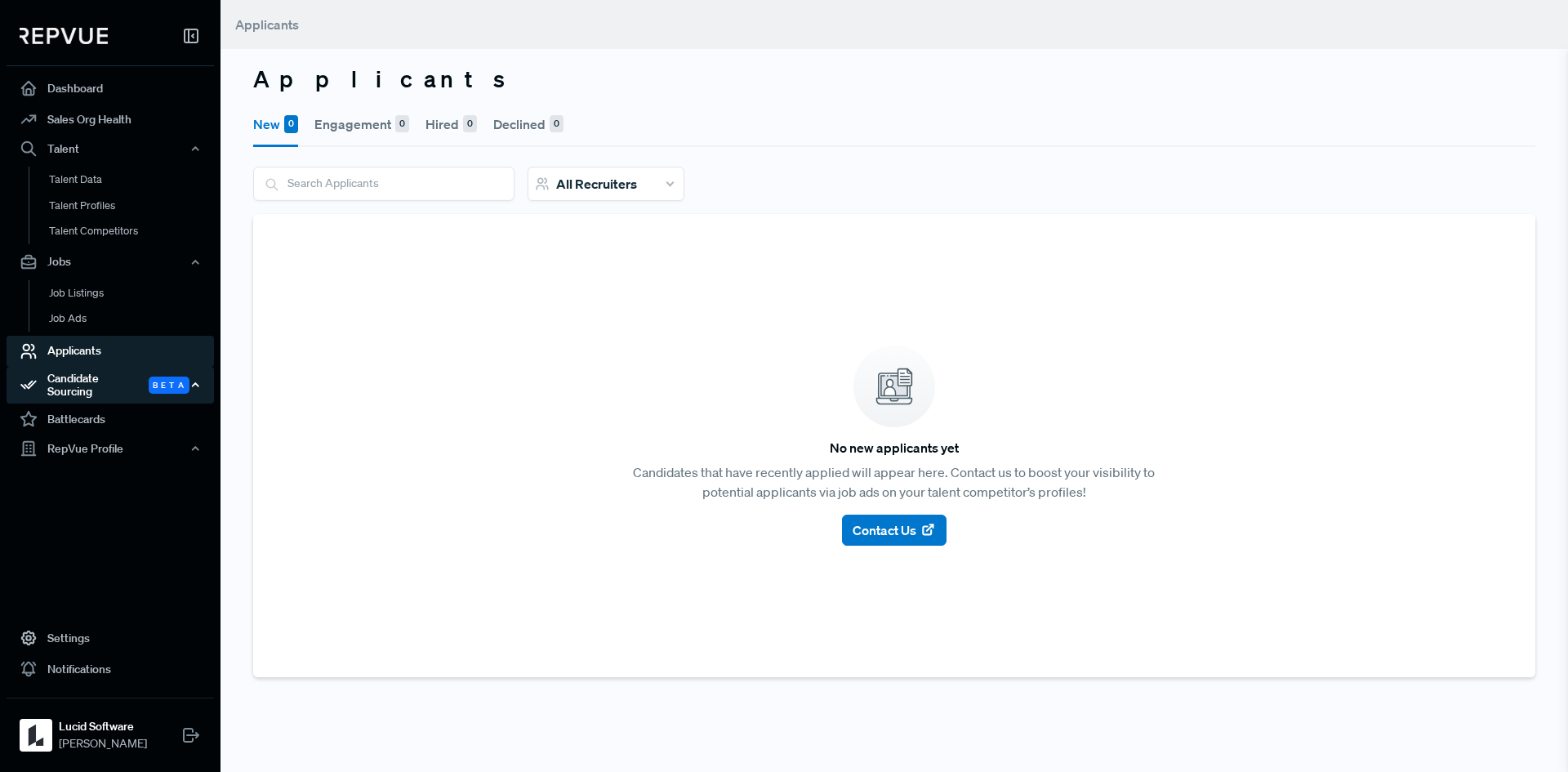
click at [198, 385] on icon "button" at bounding box center [195, 385] width 12 height 12
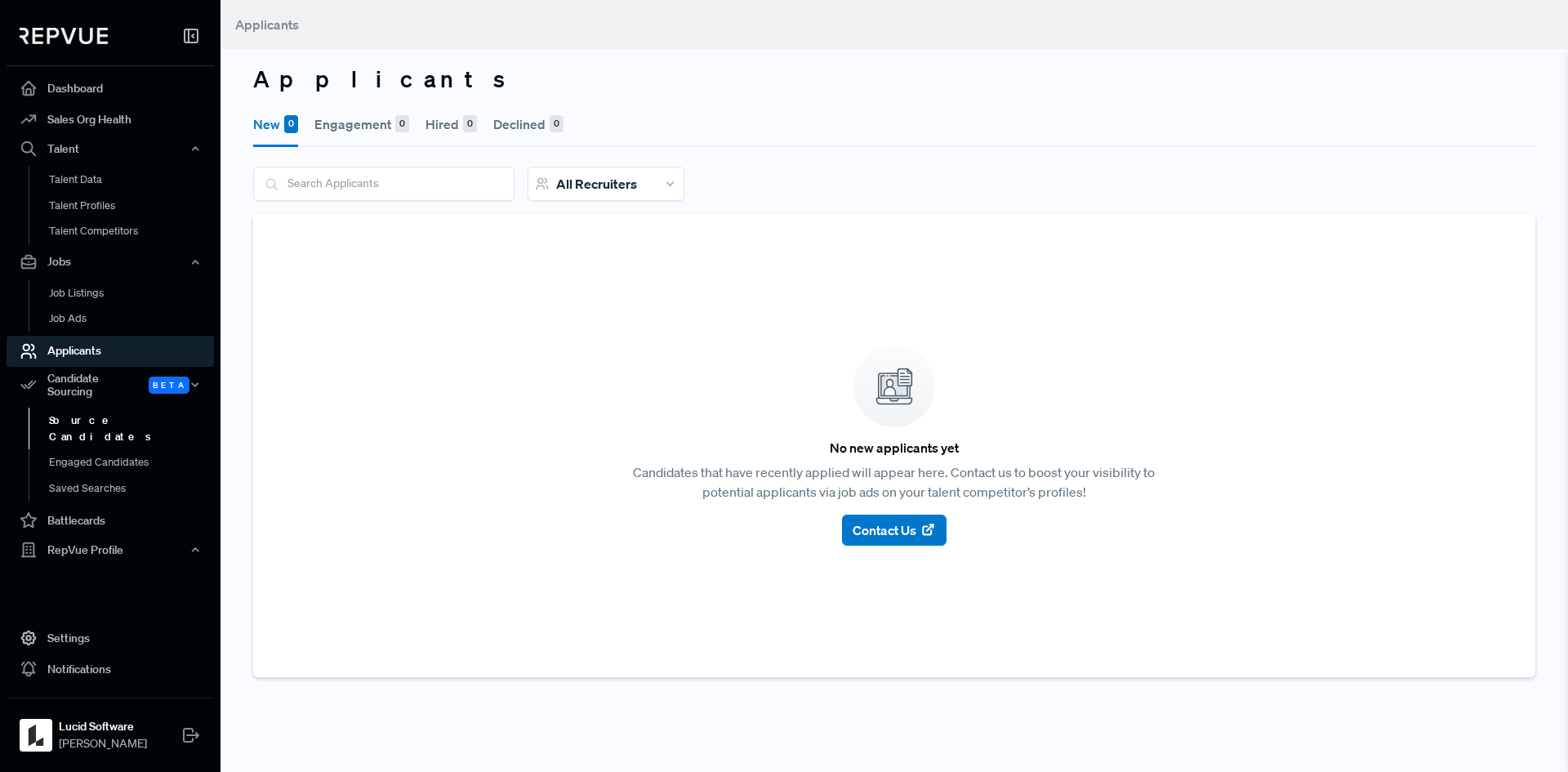
click at [143, 407] on link "Source Candidates" at bounding box center [132, 428] width 207 height 42
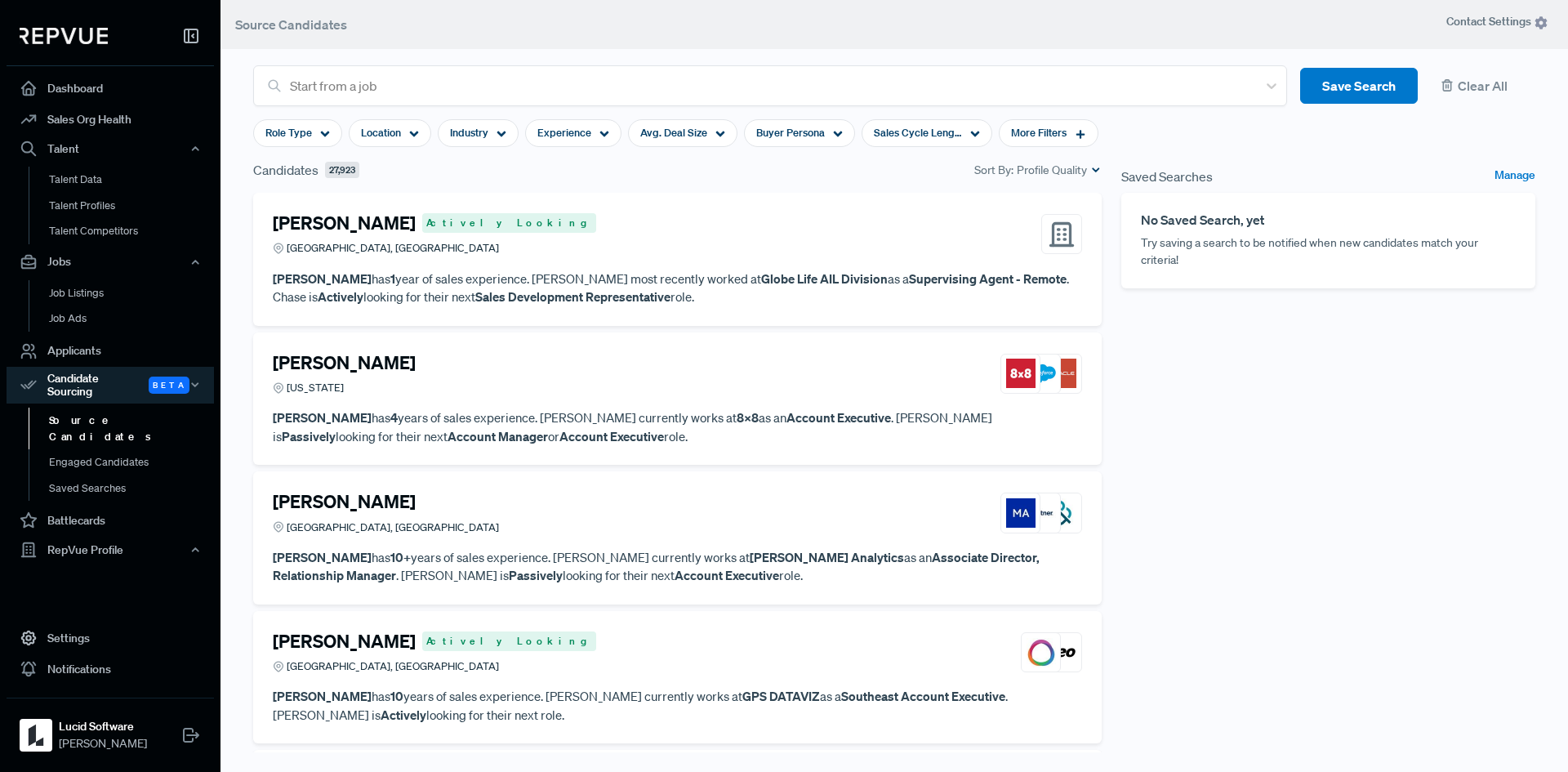
click at [88, 411] on link "Source Candidates" at bounding box center [132, 428] width 207 height 42
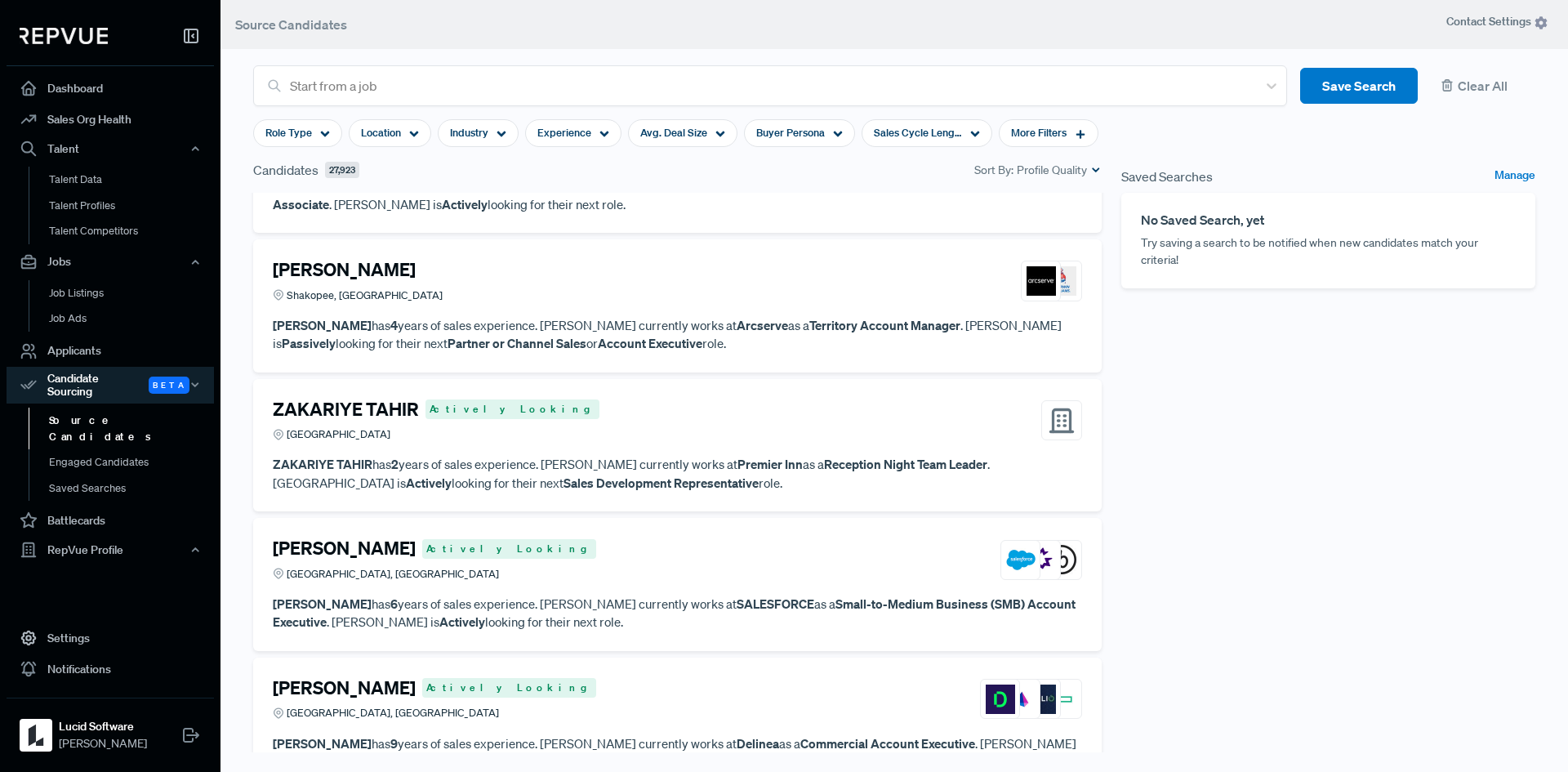
scroll to position [1307, 0]
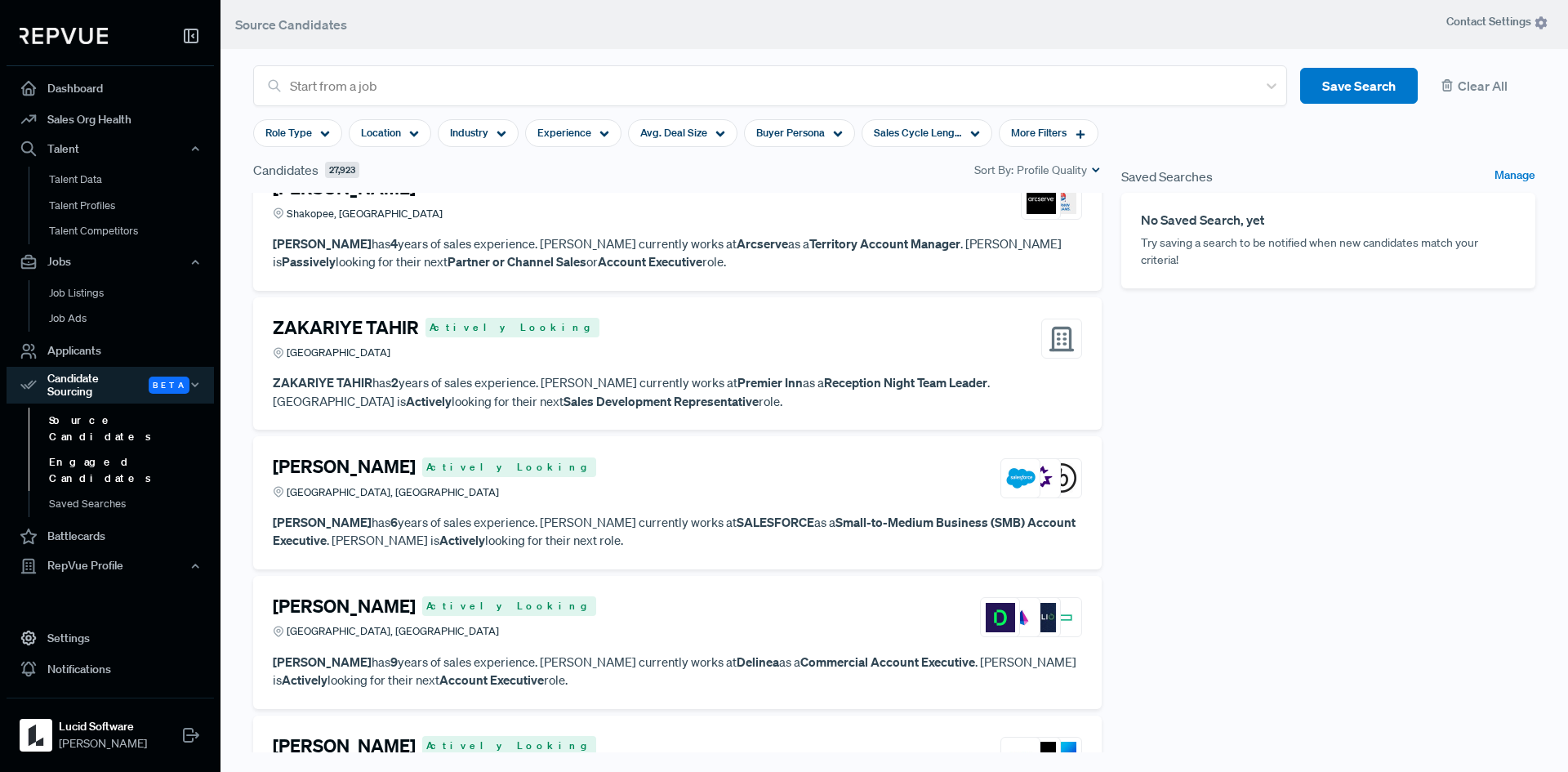
click at [111, 449] on link "Engaged Candidates" at bounding box center [132, 470] width 207 height 42
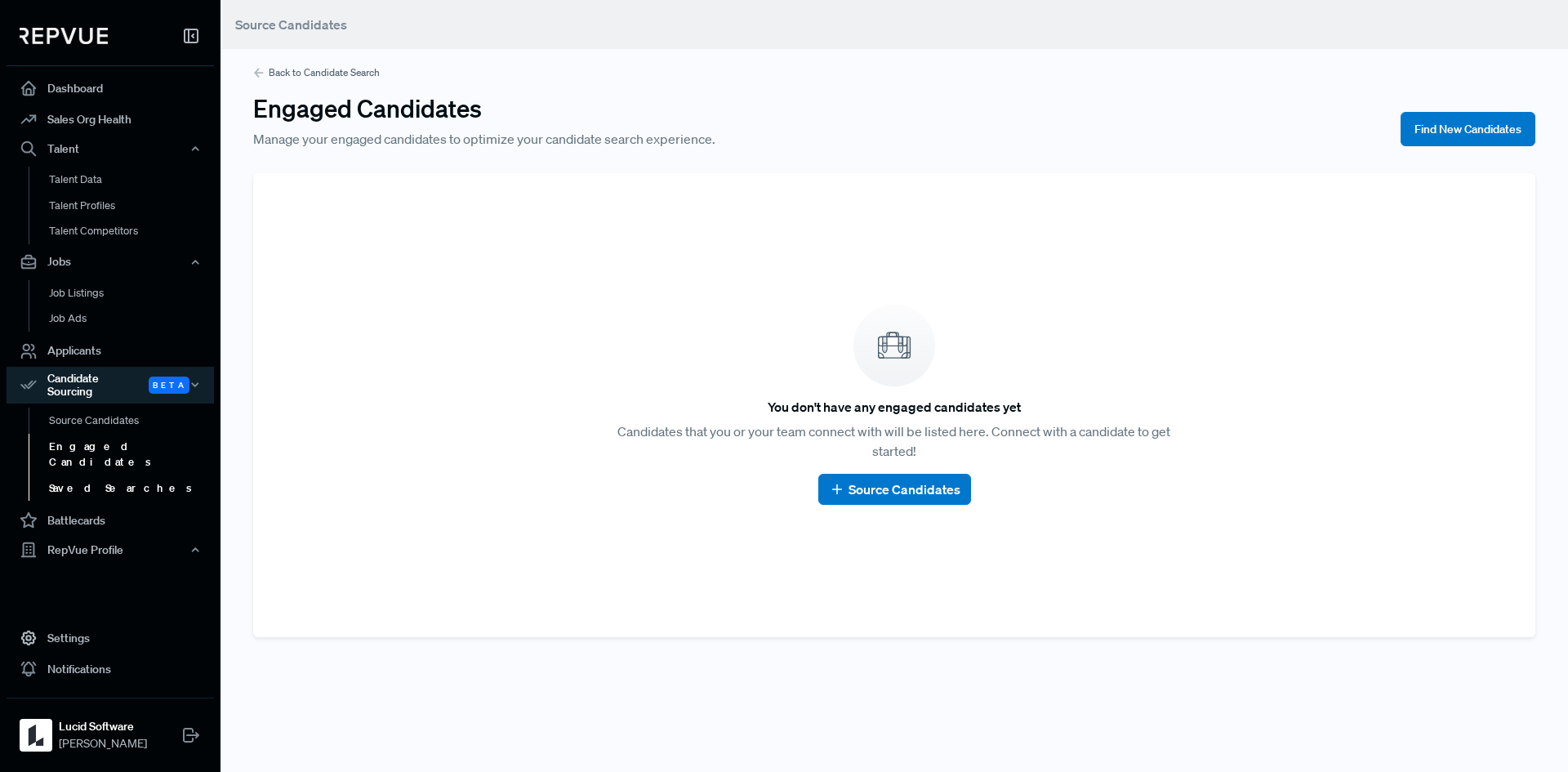
click at [105, 476] on link "Saved Searches" at bounding box center [132, 488] width 207 height 26
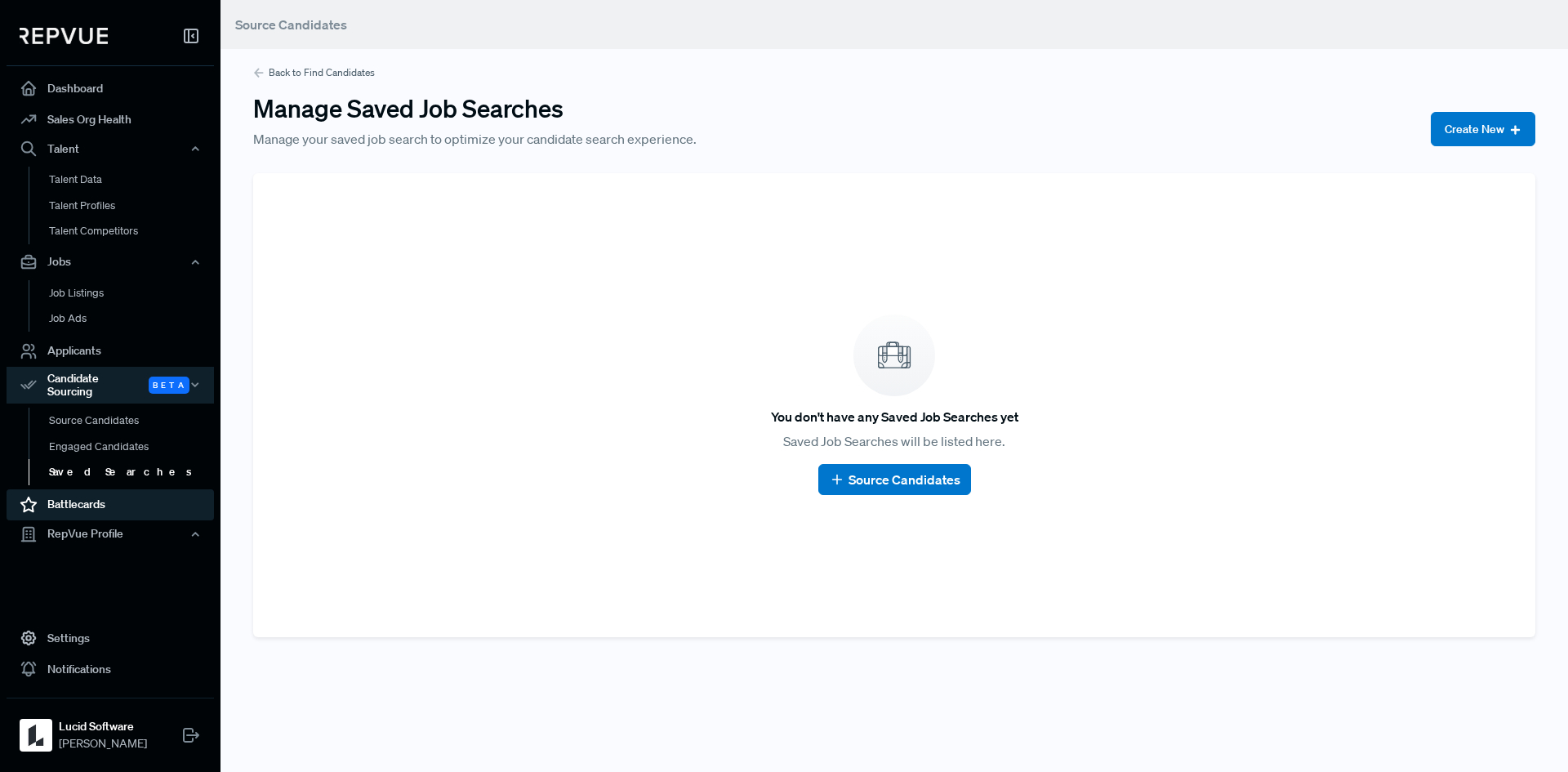
click at [77, 490] on link "Battlecards" at bounding box center [110, 505] width 207 height 31
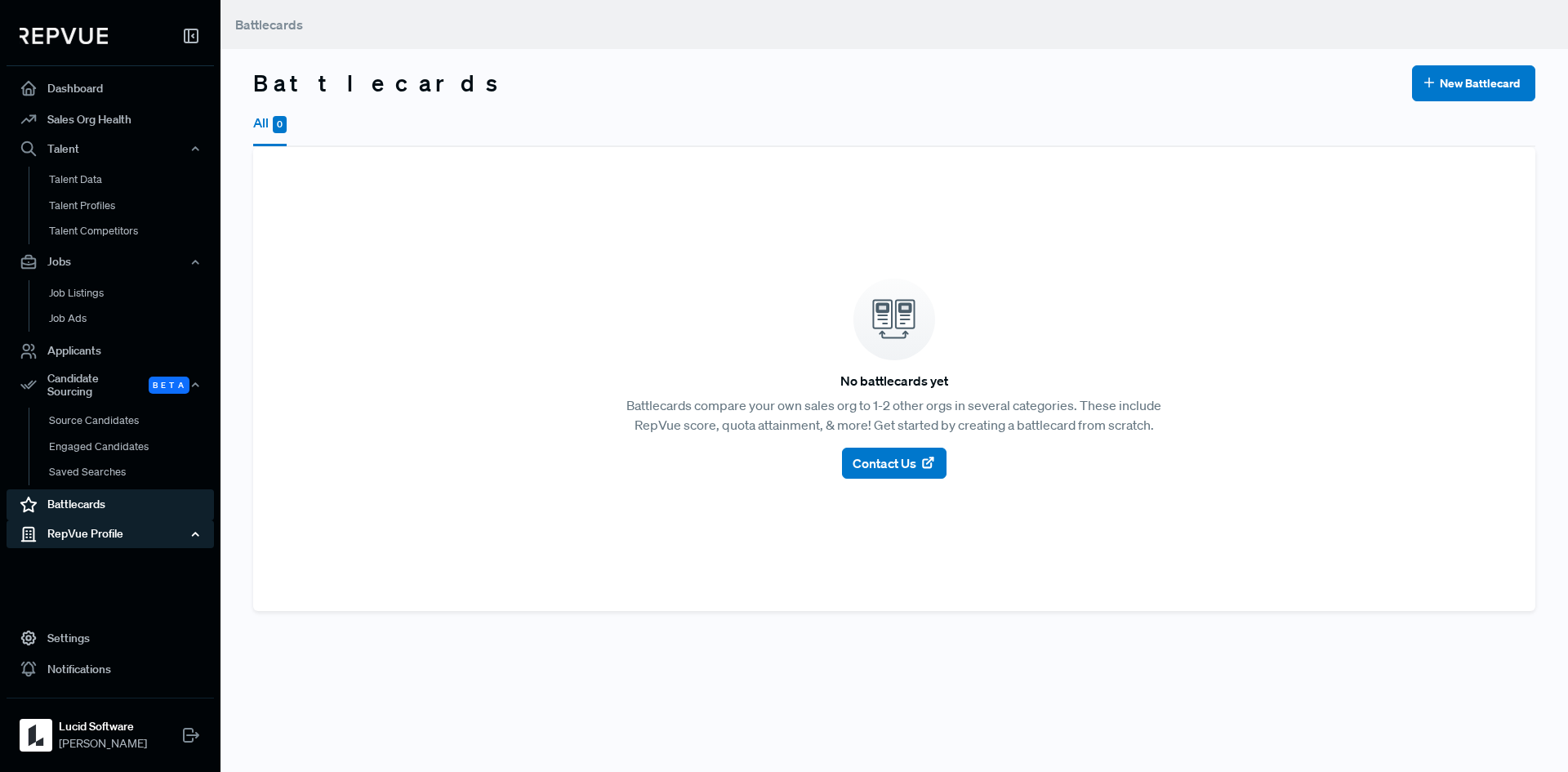
click at [78, 520] on div "RepVue Profile" at bounding box center [110, 534] width 207 height 28
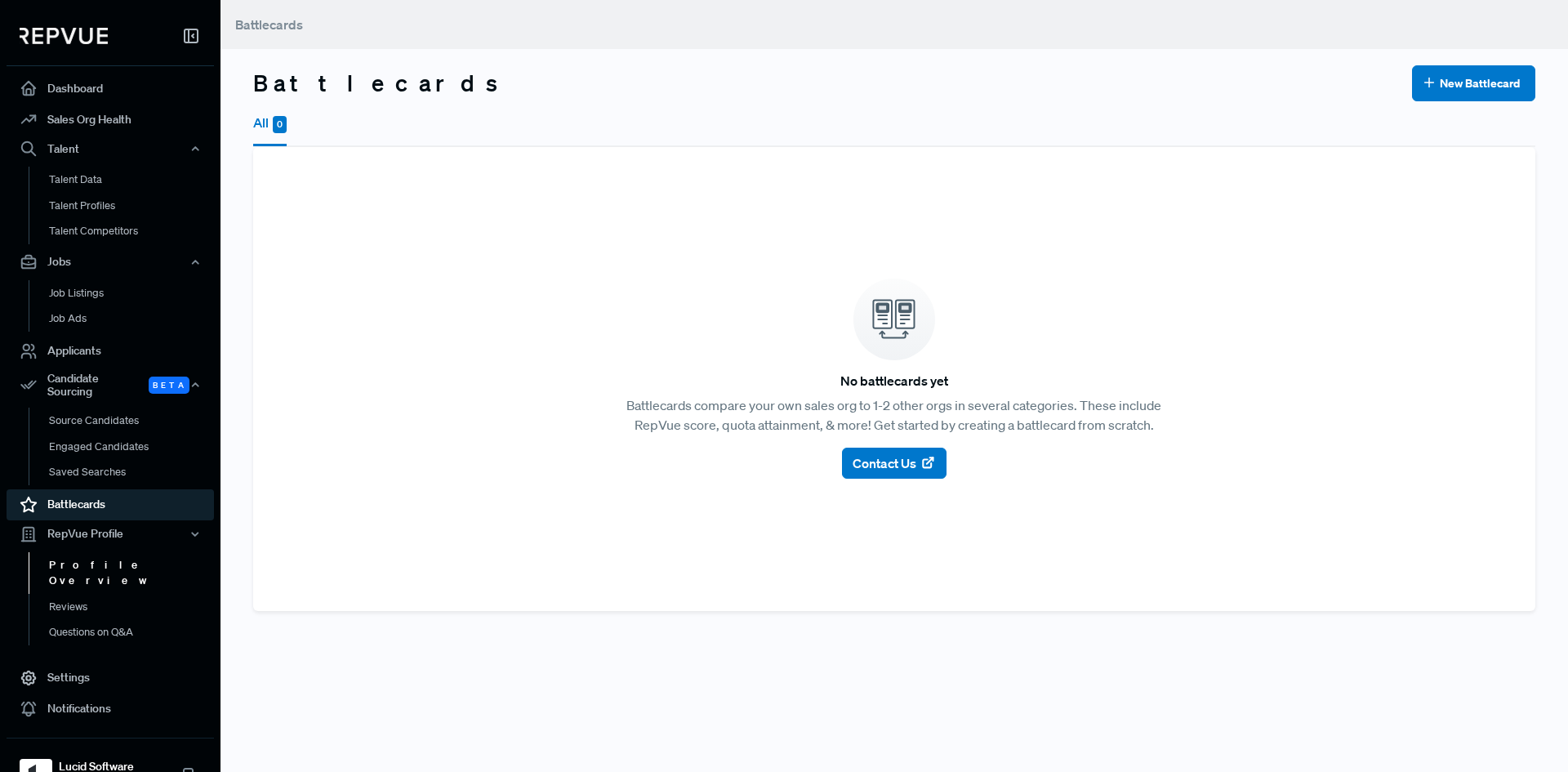
click at [88, 556] on link "Profile Overview" at bounding box center [132, 573] width 207 height 42
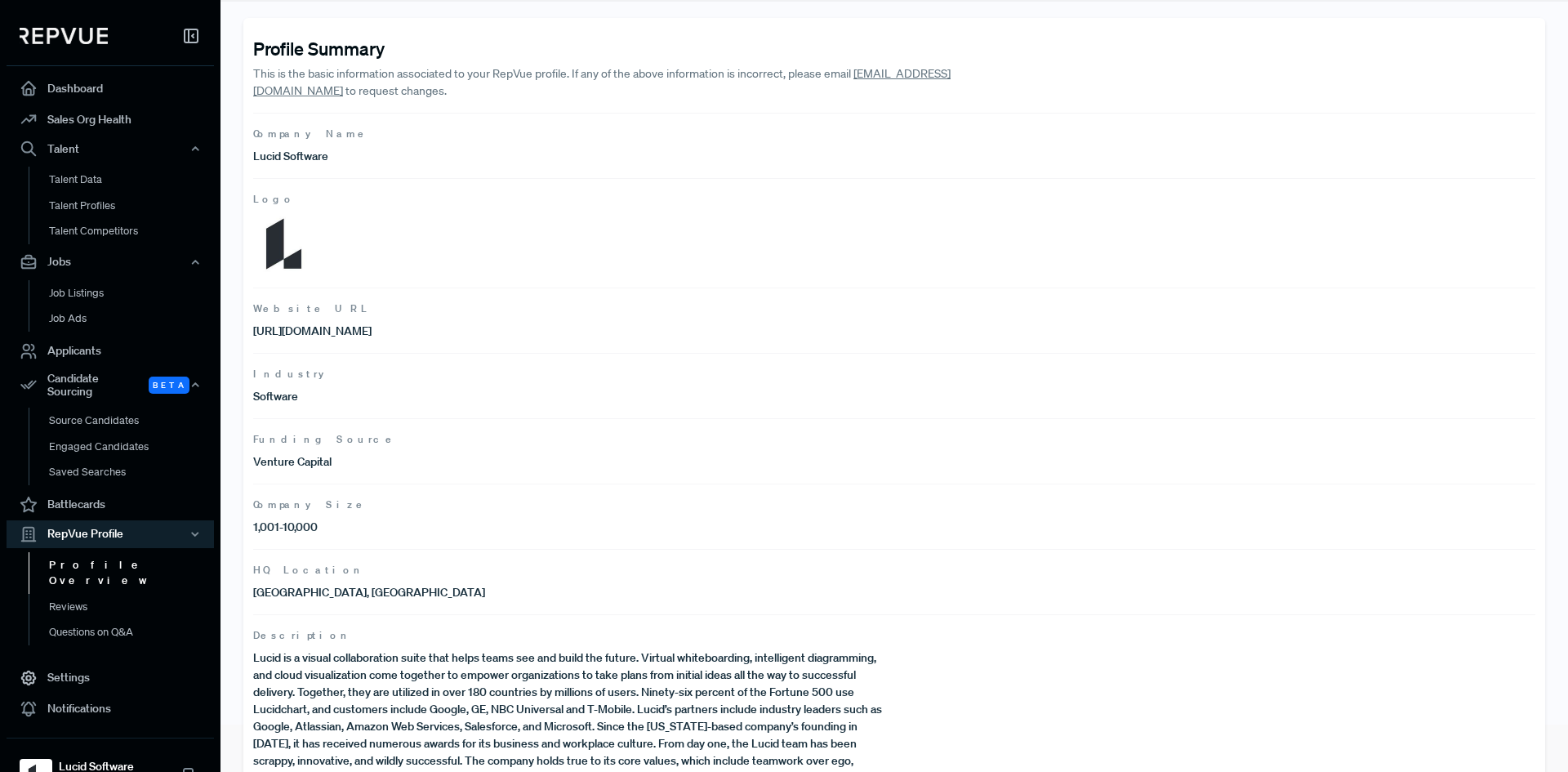
scroll to position [95, 0]
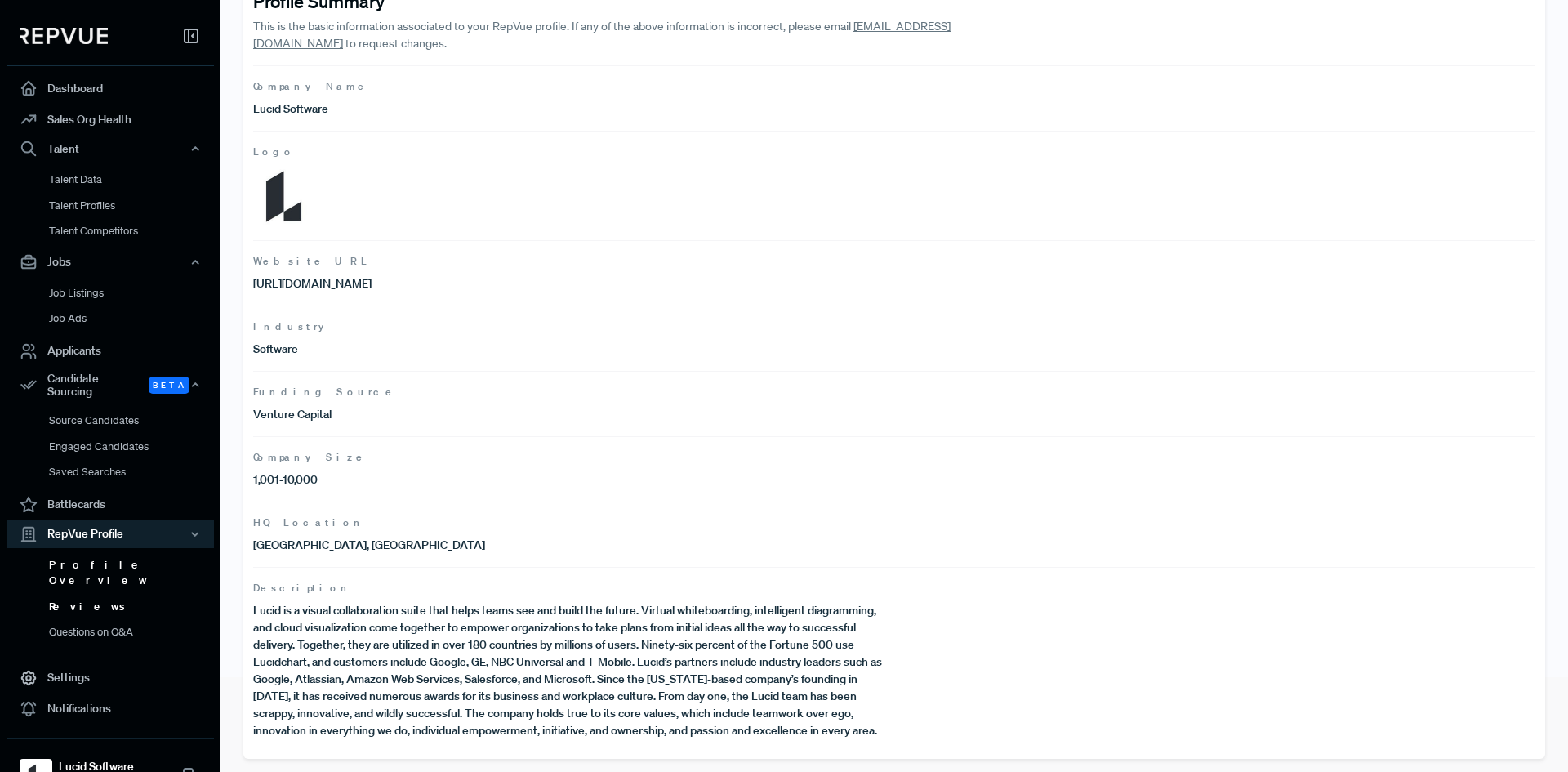
click at [73, 594] on link "Reviews" at bounding box center [132, 607] width 207 height 26
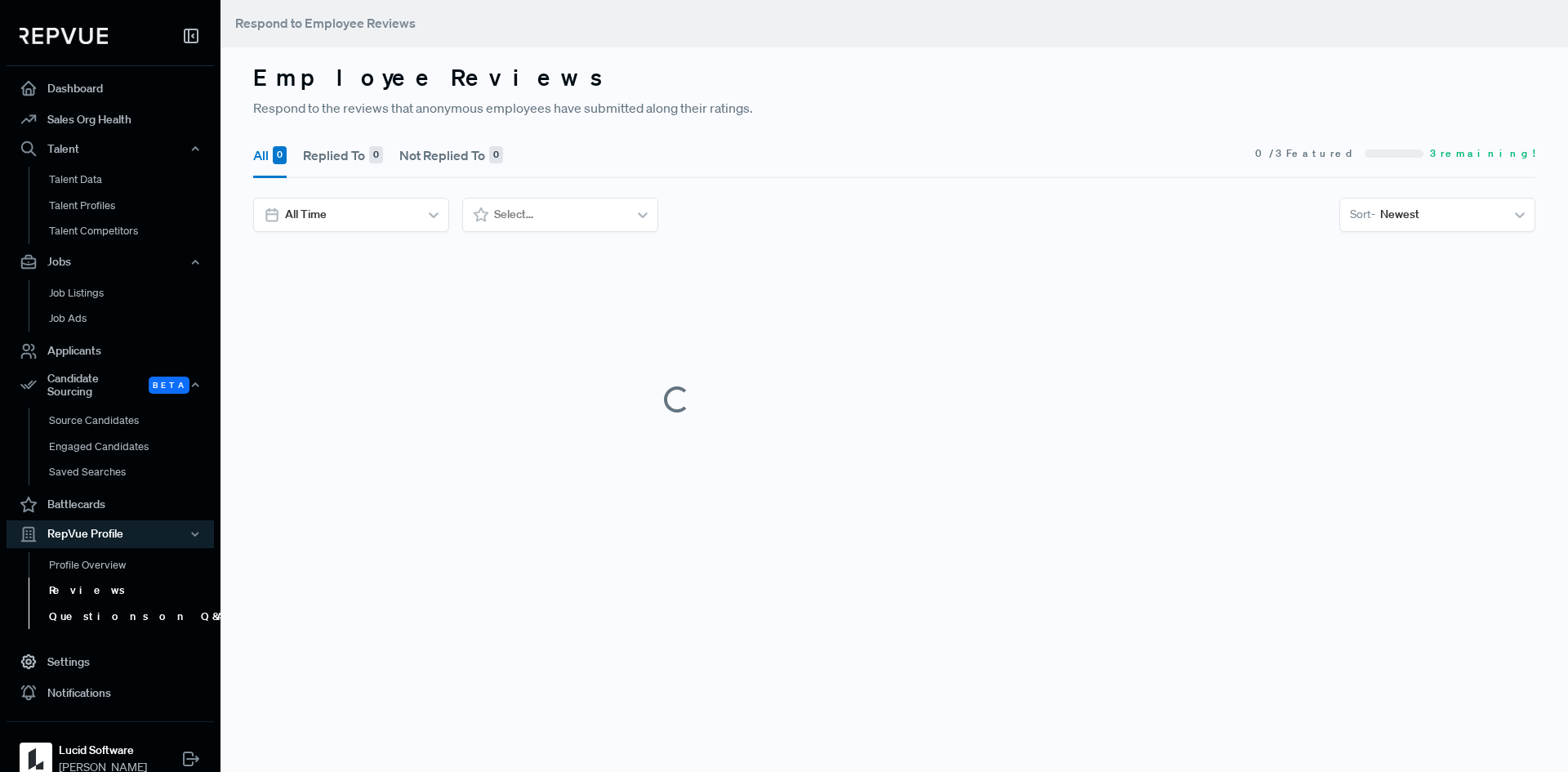
scroll to position [95, 0]
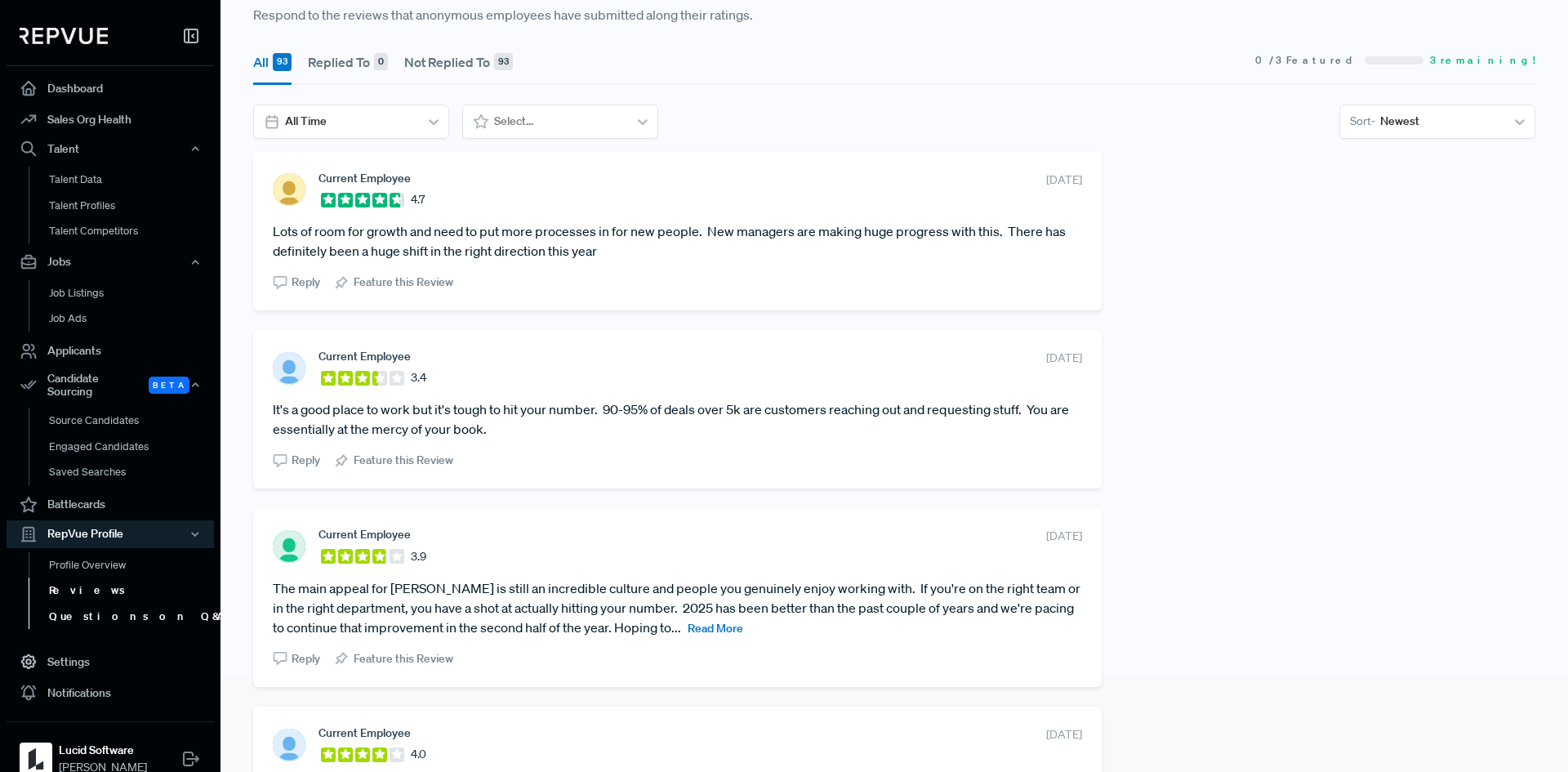
click at [127, 606] on link "Questions on Q&A" at bounding box center [132, 617] width 207 height 26
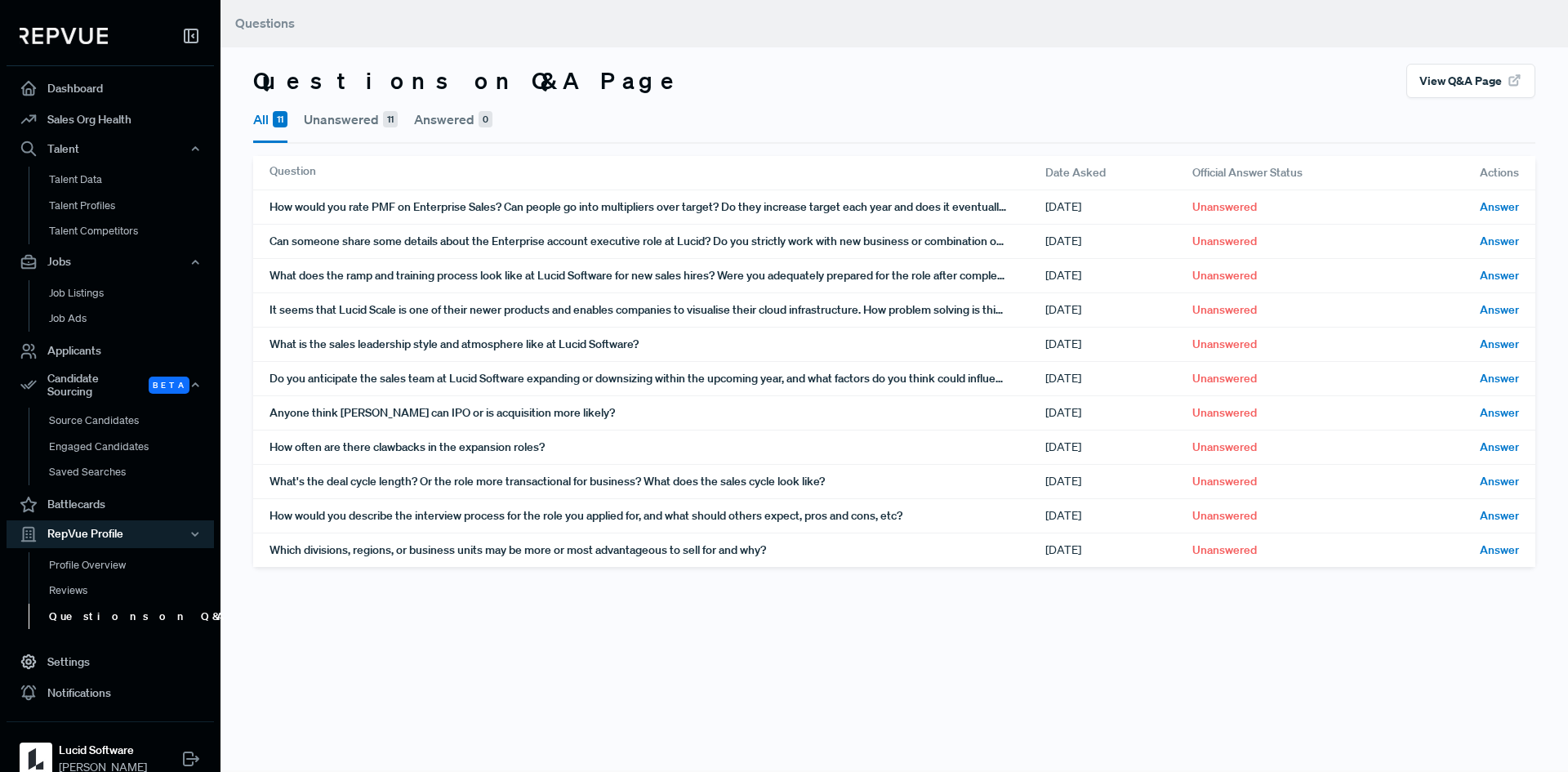
scroll to position [14, 0]
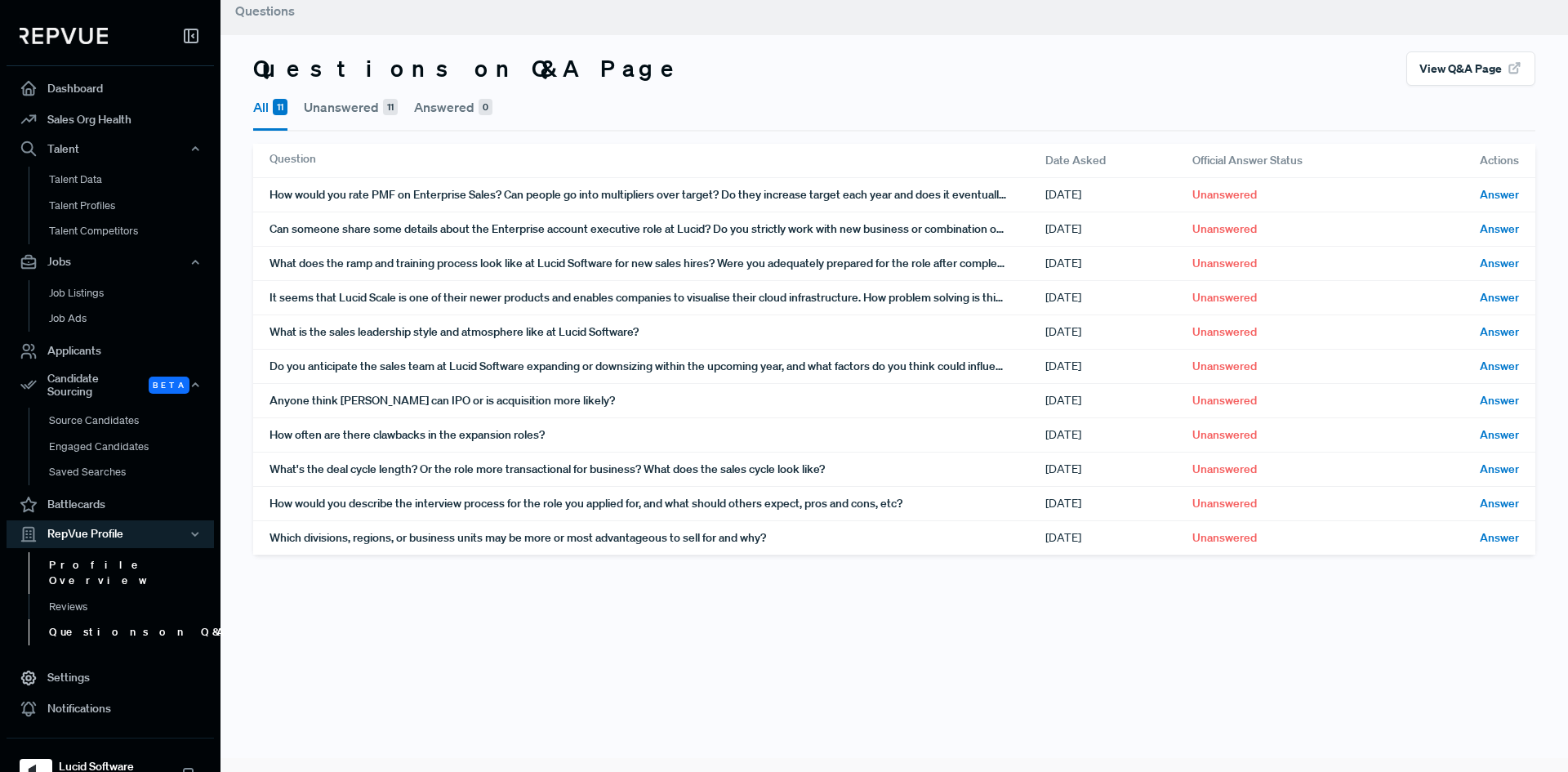
click at [125, 552] on link "Profile Overview" at bounding box center [132, 573] width 207 height 42
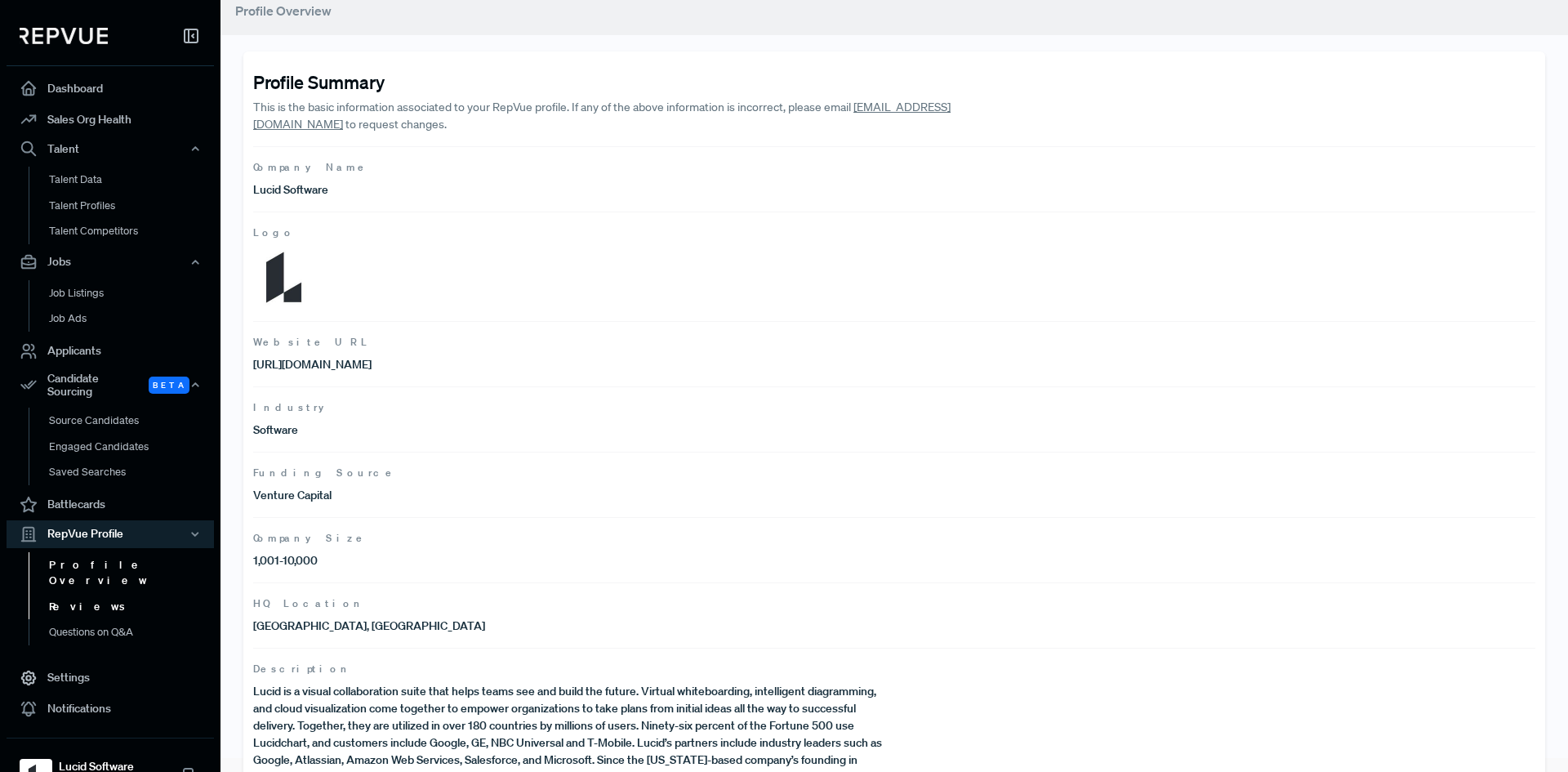
click at [82, 594] on link "Reviews" at bounding box center [132, 607] width 207 height 26
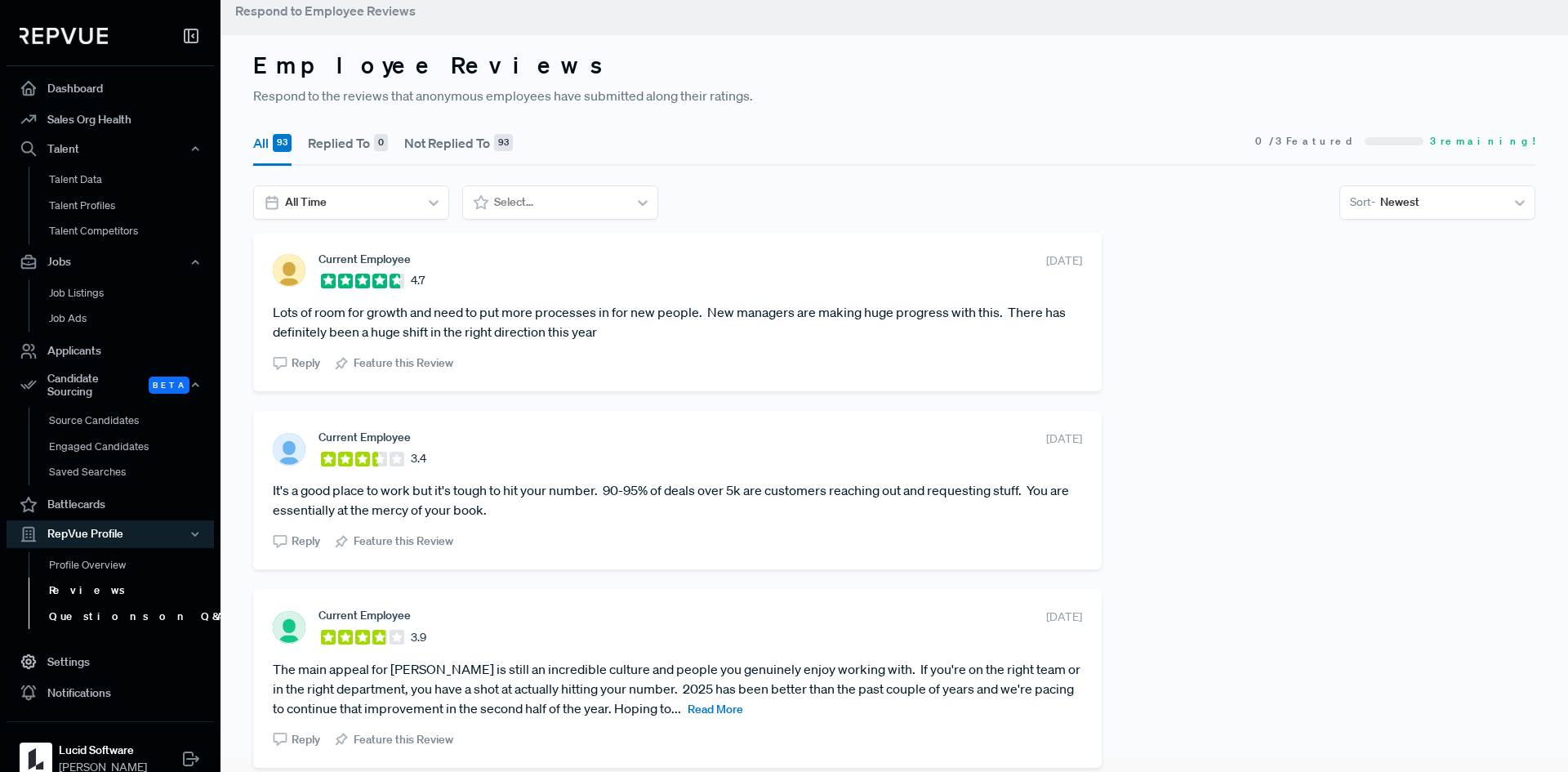
click at [102, 611] on link "Questions on Q&A" at bounding box center [132, 617] width 207 height 26
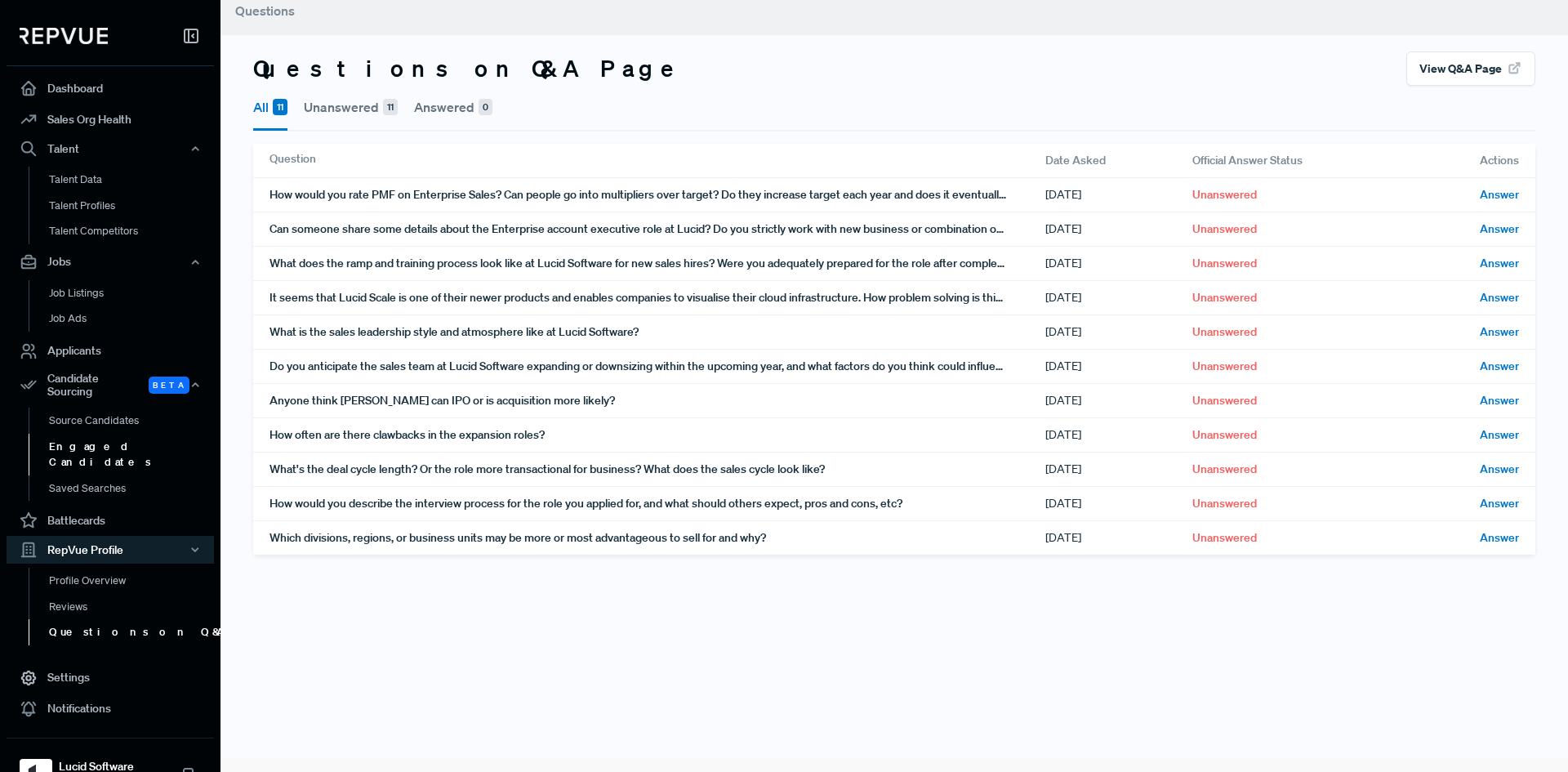
click at [127, 434] on link "Engaged Candidates" at bounding box center [132, 455] width 207 height 42
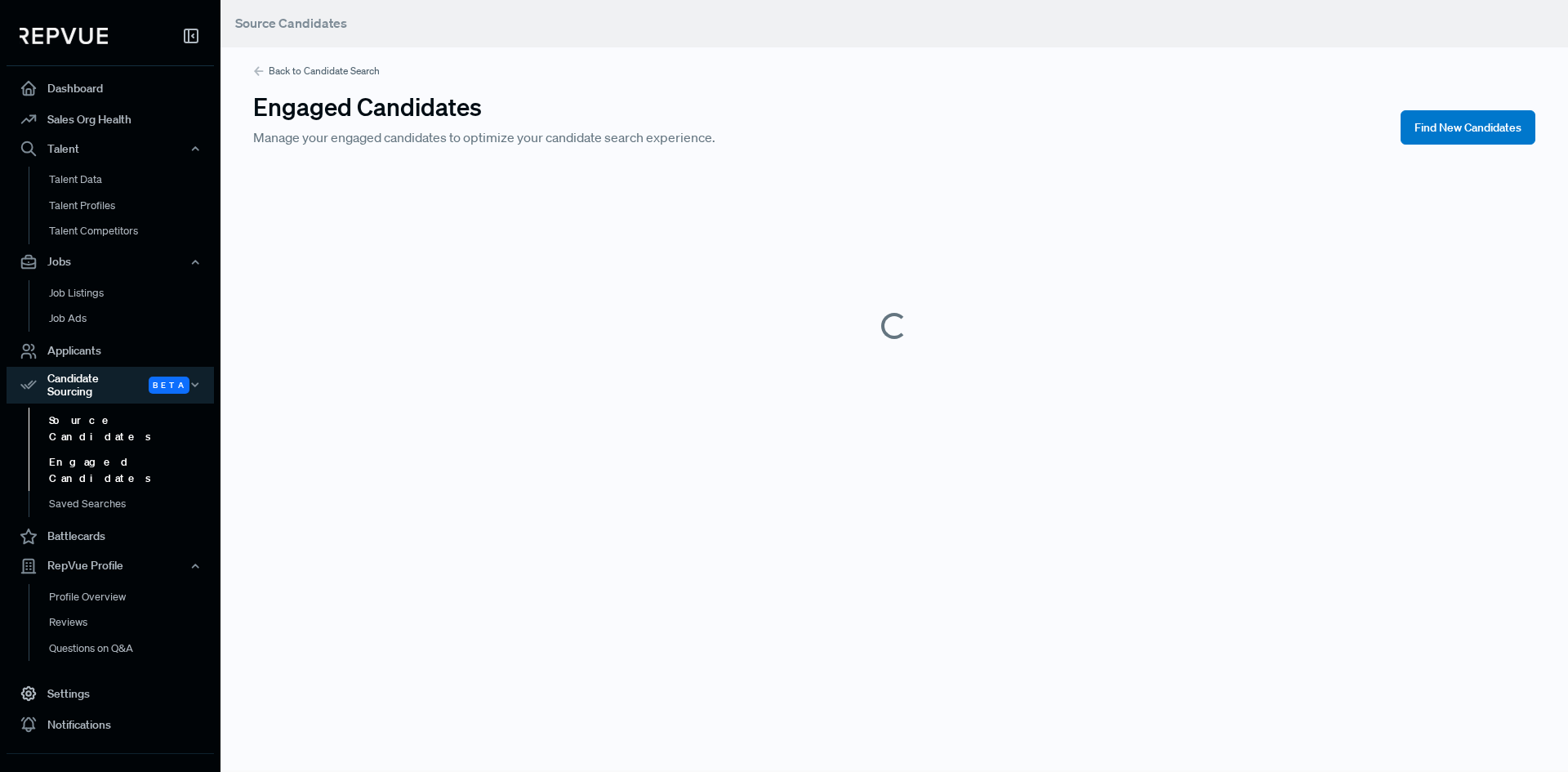
click at [122, 412] on link "Source Candidates" at bounding box center [132, 428] width 207 height 42
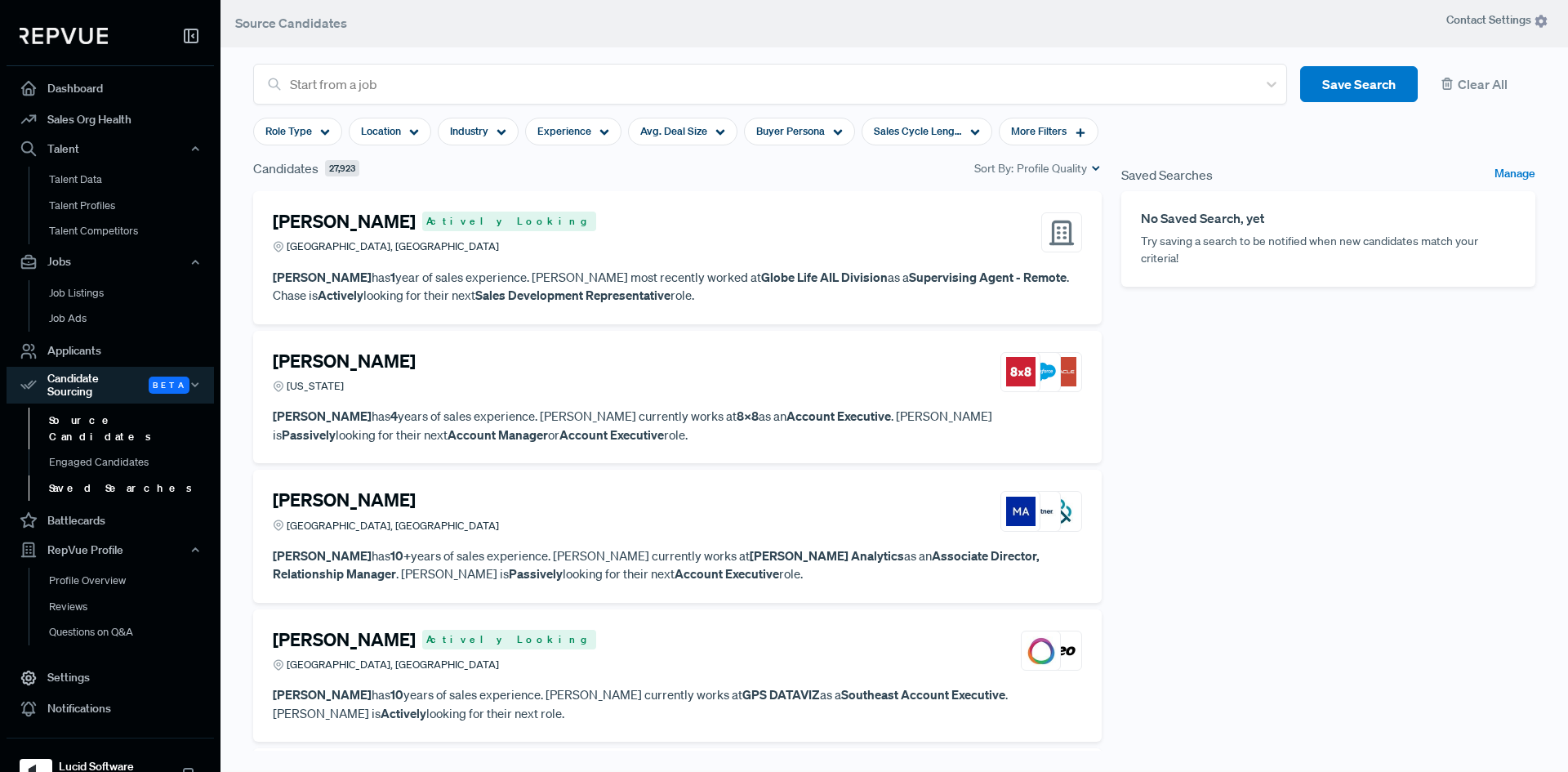
click at [121, 476] on link "Saved Searches" at bounding box center [132, 488] width 207 height 26
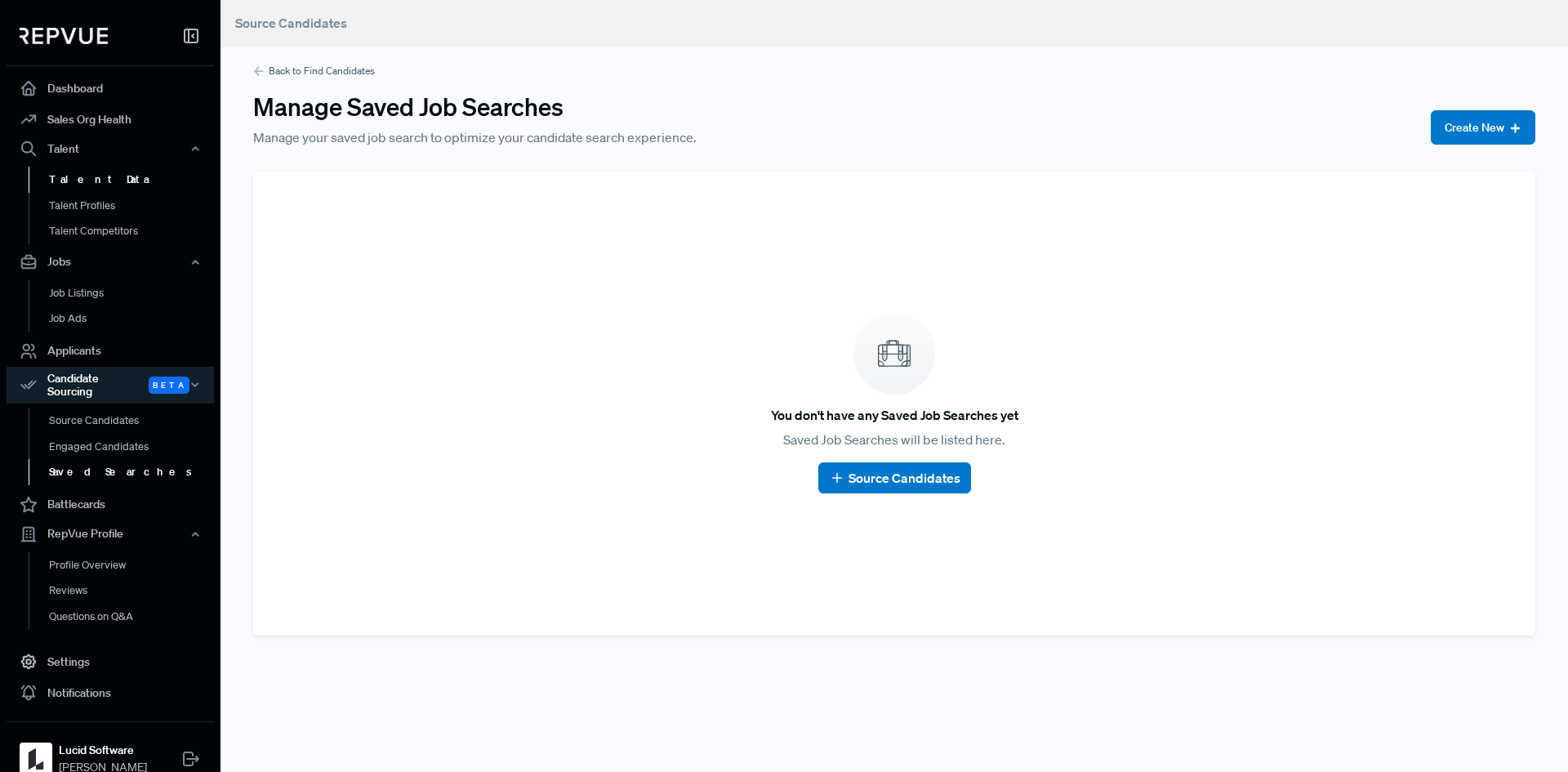
click at [108, 183] on link "Talent Data" at bounding box center [132, 179] width 207 height 26
